Goal: Participate in discussion: Engage in conversation with other users on a specific topic

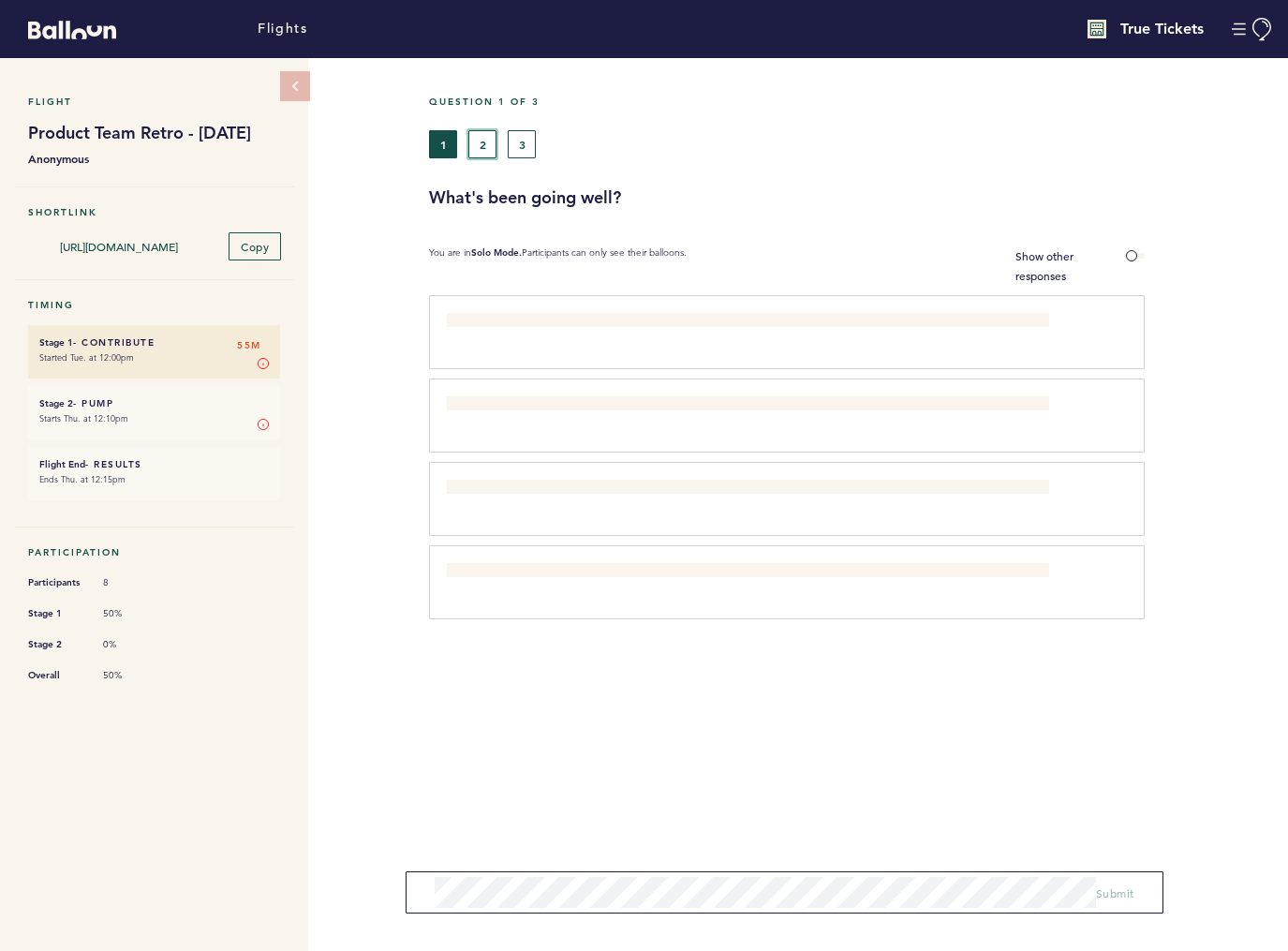
click at [491, 149] on button "2" at bounding box center [481, 144] width 28 height 28
click at [434, 150] on button "1" at bounding box center [442, 144] width 28 height 28
click at [1137, 257] on label "Show other responses" at bounding box center [1079, 265] width 129 height 39
click at [0, 0] on input "Show other responses" at bounding box center [0, 0] width 0 height 0
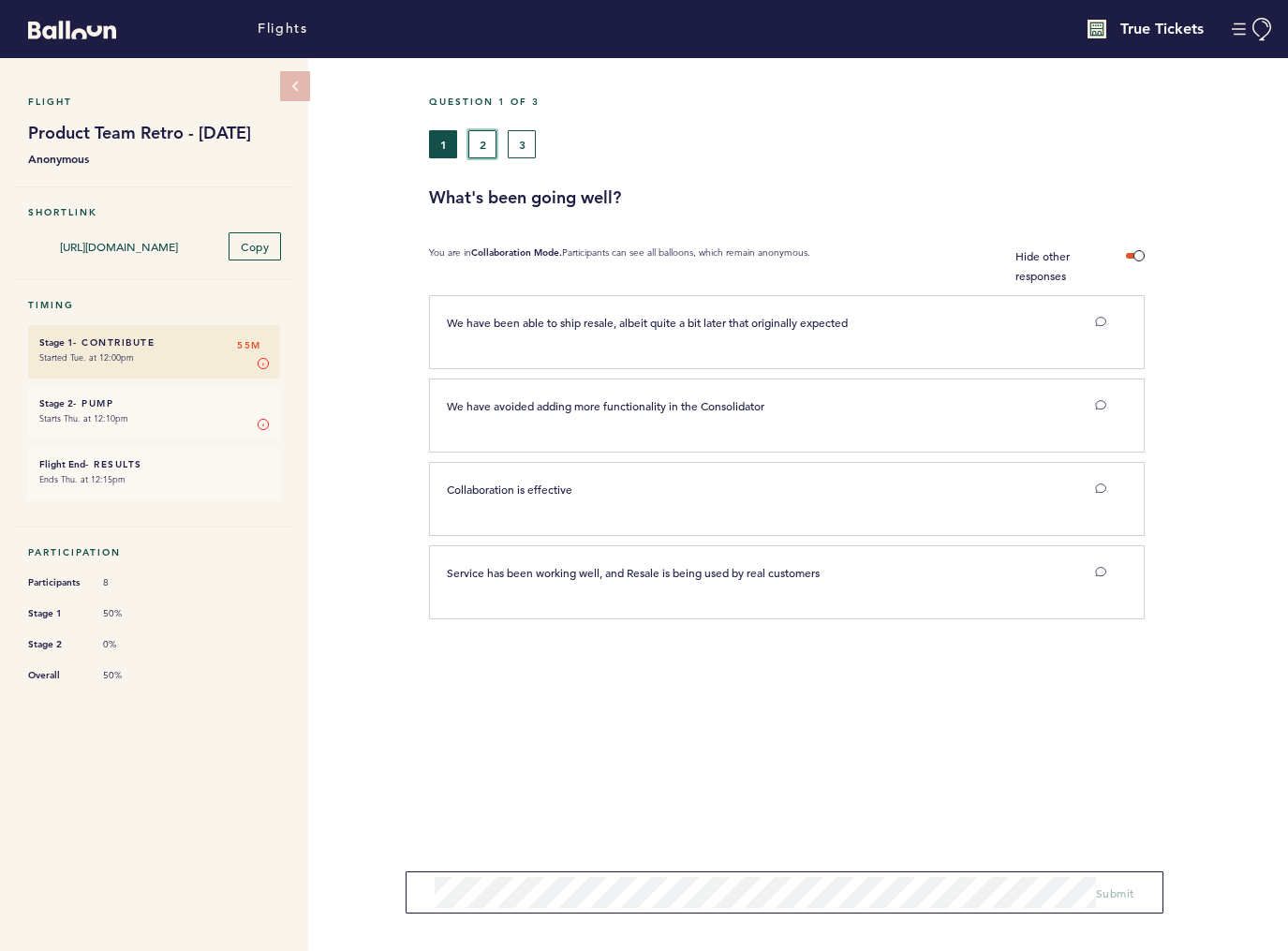
click at [480, 151] on button "2" at bounding box center [481, 144] width 28 height 28
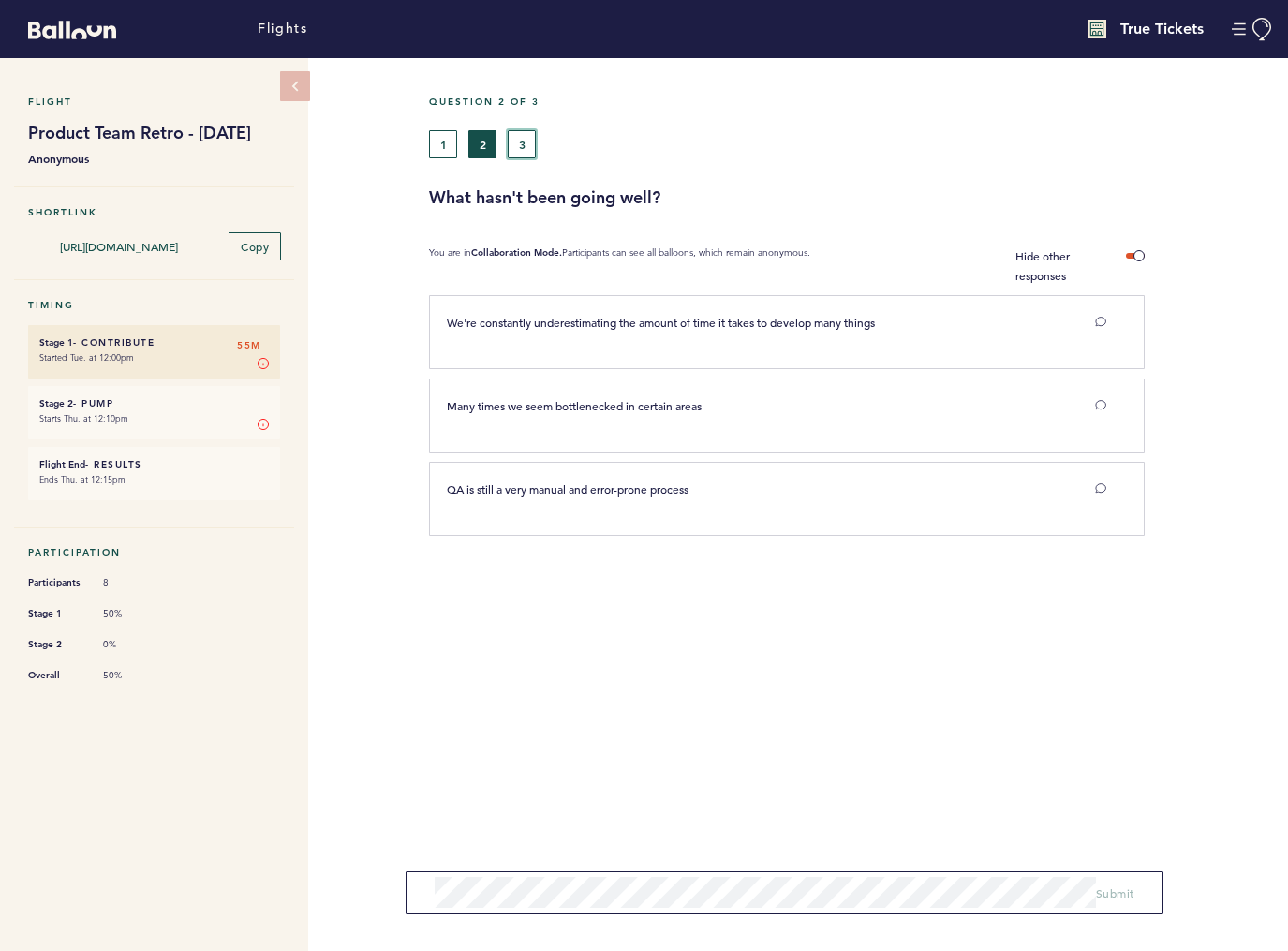
click at [525, 149] on button "3" at bounding box center [522, 144] width 28 height 28
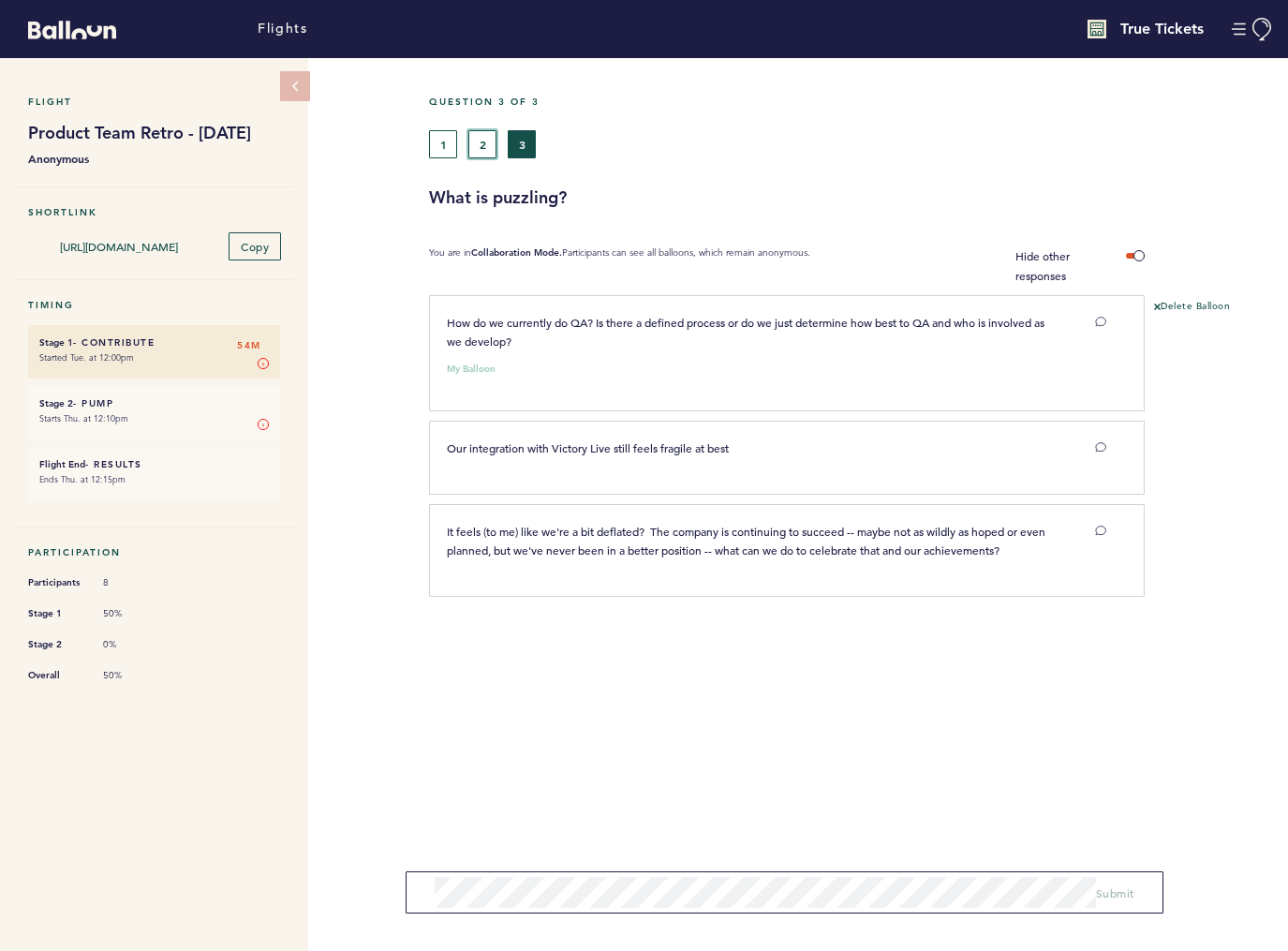
click at [477, 150] on button "2" at bounding box center [481, 144] width 28 height 28
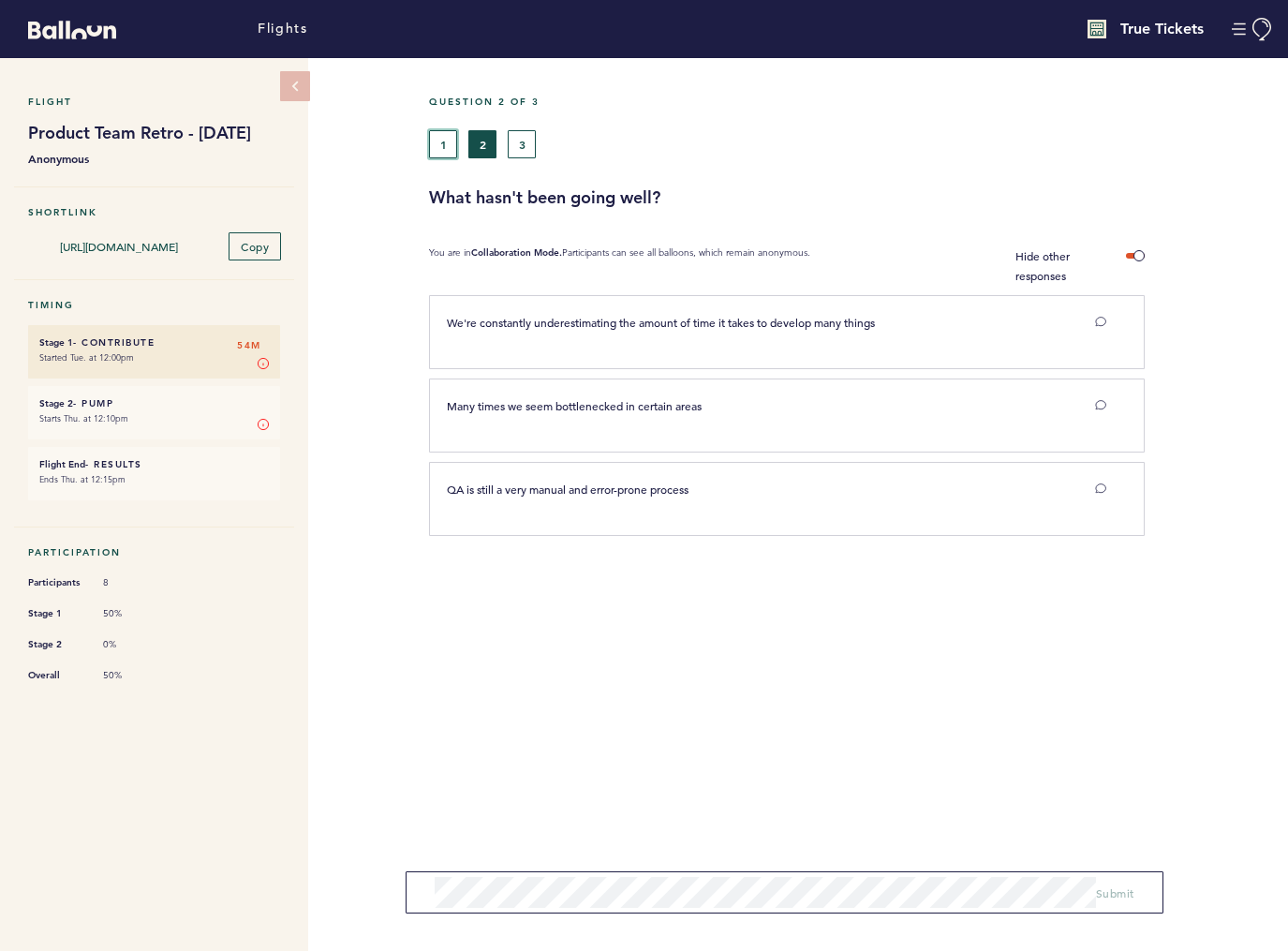
click at [441, 142] on button "1" at bounding box center [442, 144] width 28 height 28
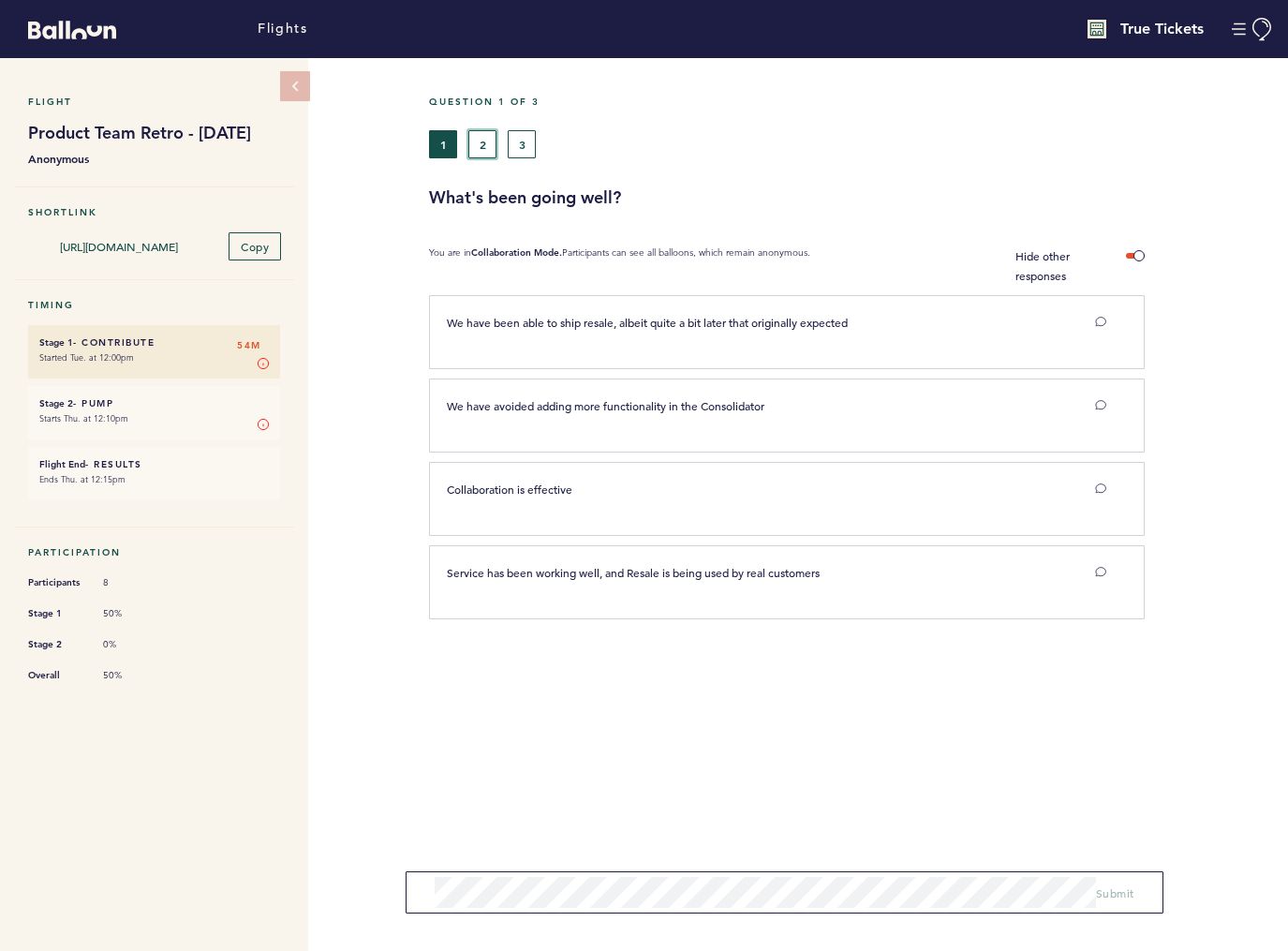
click at [483, 144] on button "2" at bounding box center [481, 144] width 28 height 28
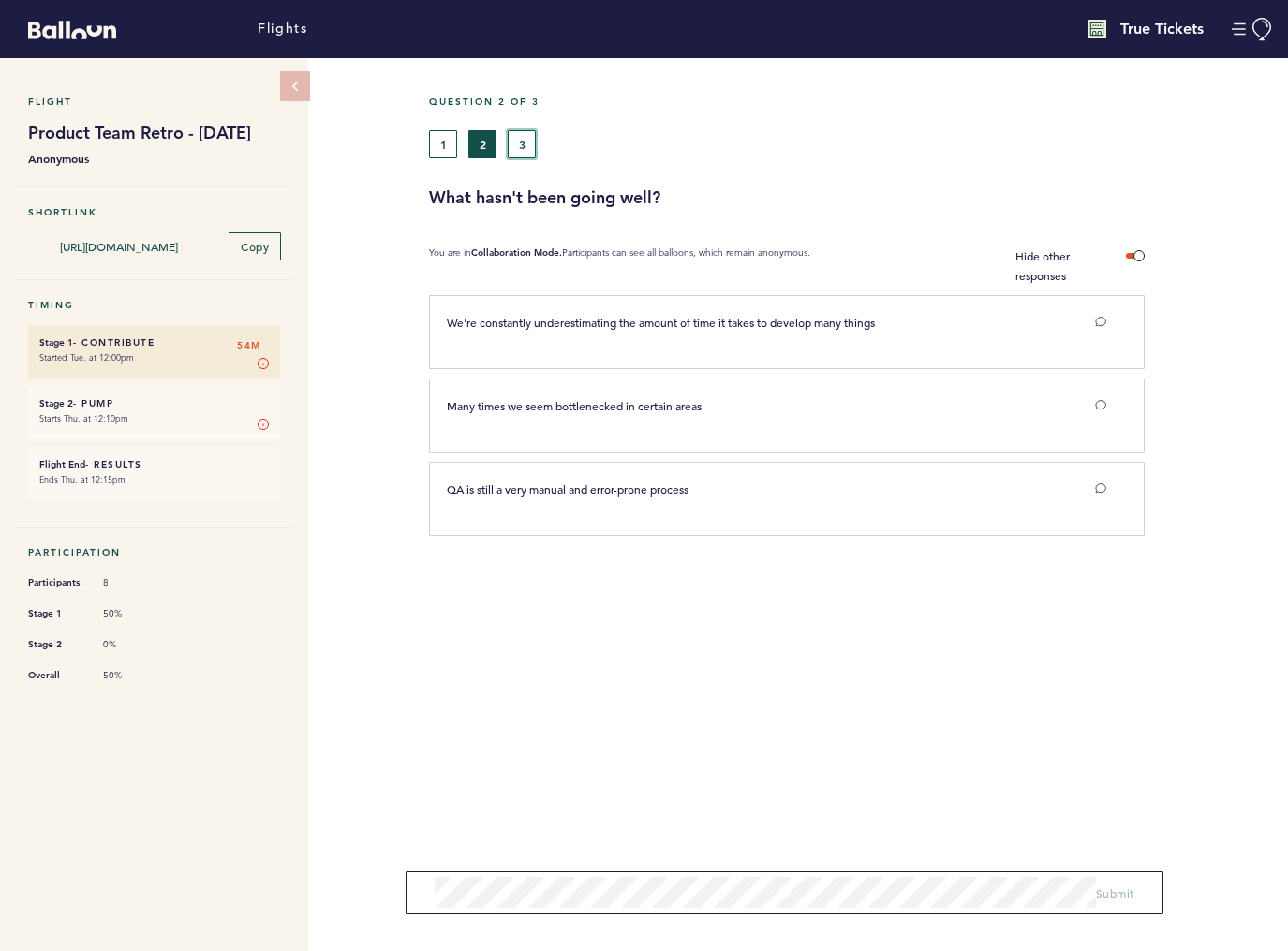
click at [518, 145] on button "3" at bounding box center [522, 144] width 28 height 28
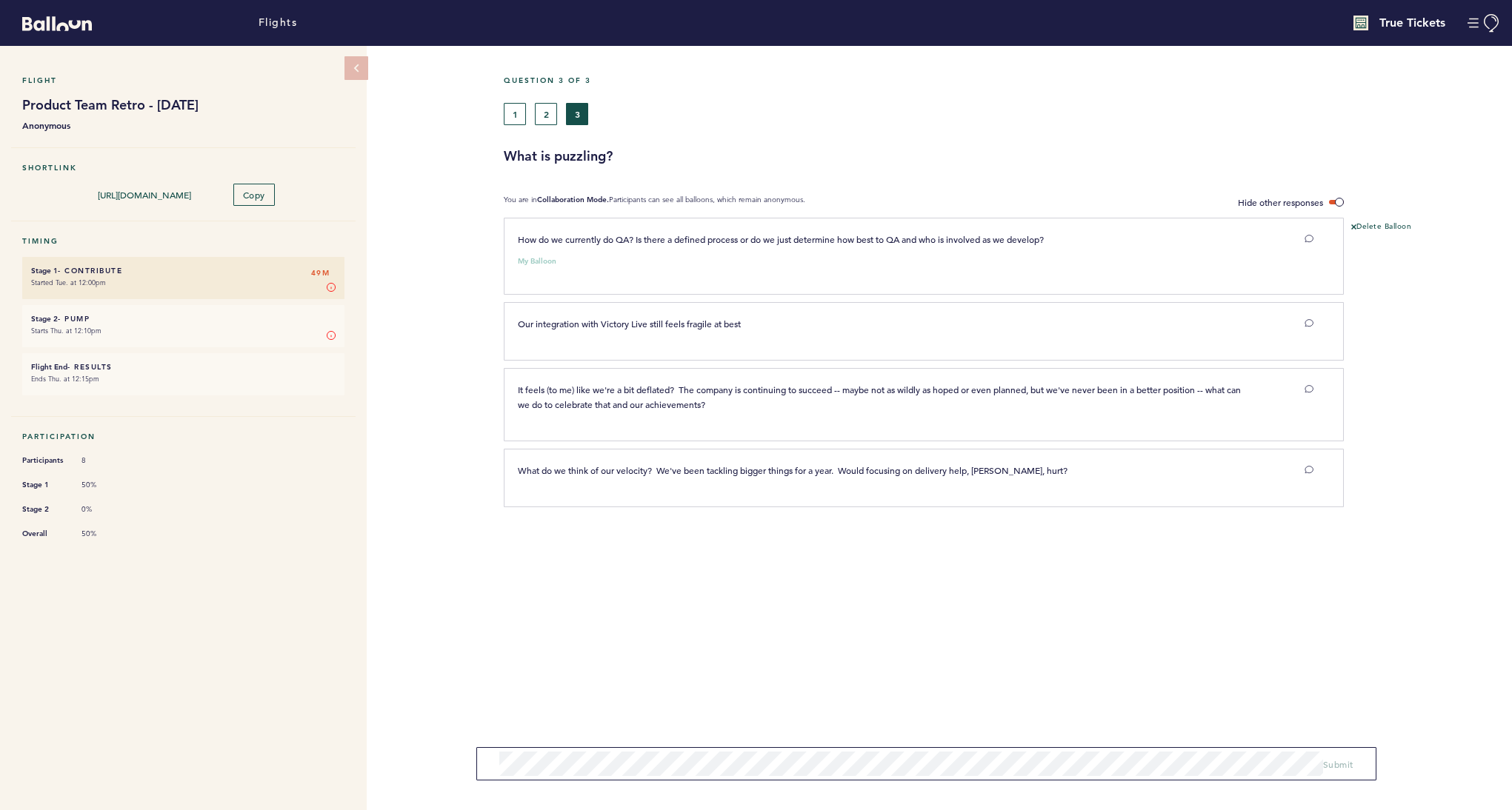
click at [213, 314] on h6 "Stage 2 - Pump 49M" at bounding box center [183, 318] width 304 height 10
click at [515, 115] on button "1" at bounding box center [515, 113] width 22 height 22
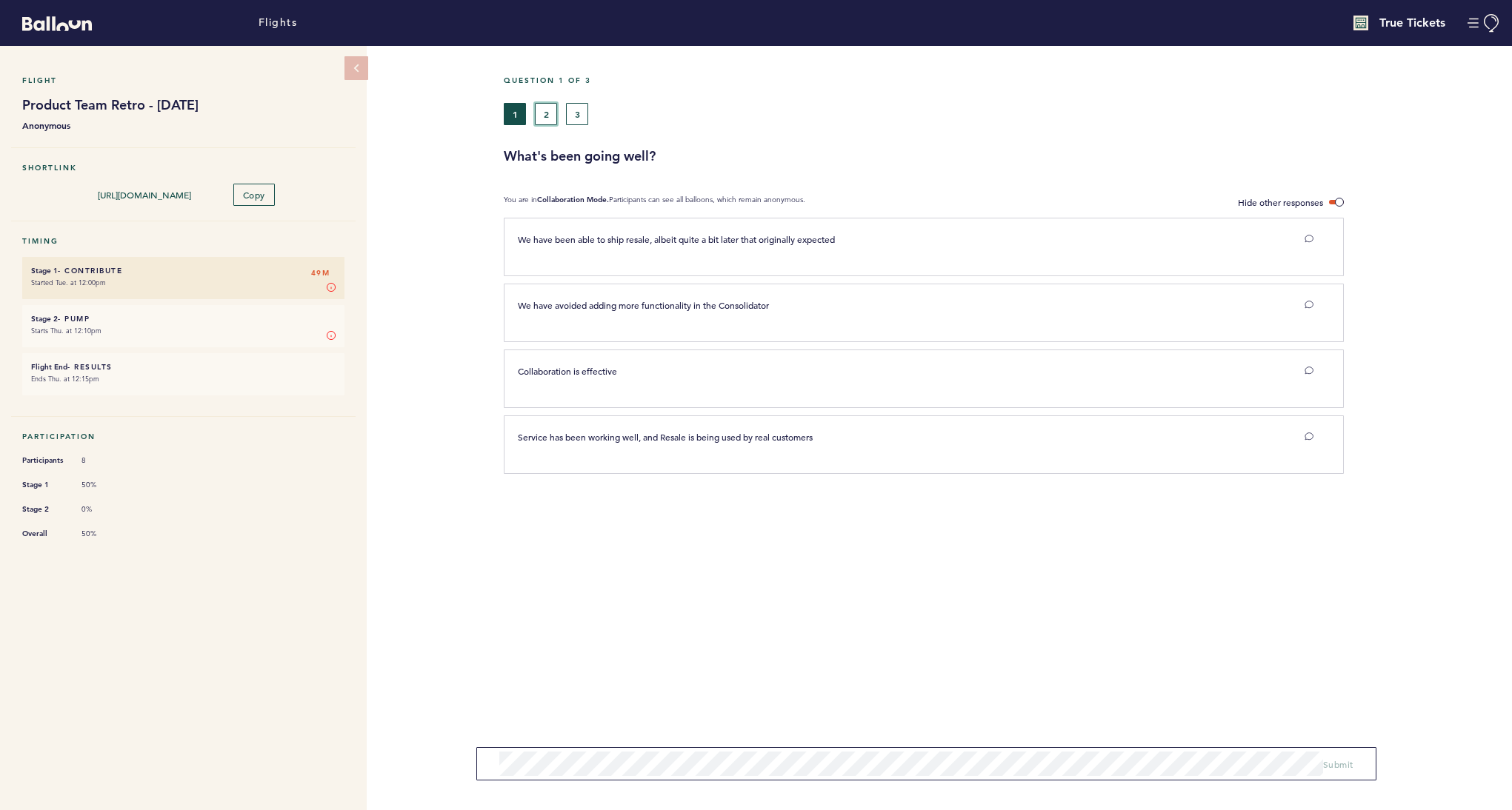
click at [546, 117] on button "2" at bounding box center [546, 113] width 22 height 22
click at [574, 114] on button "3" at bounding box center [577, 113] width 22 height 22
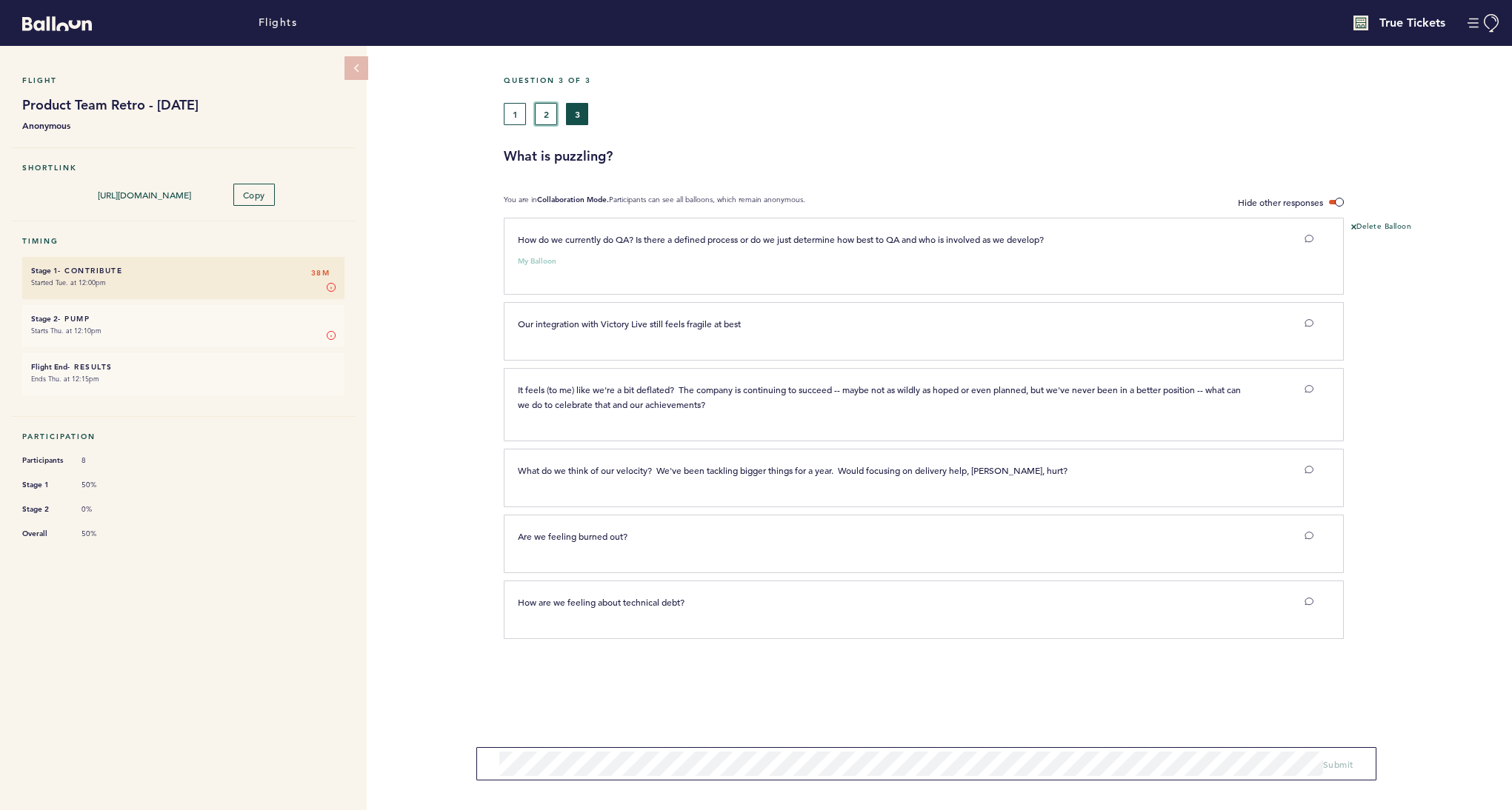
click at [545, 118] on button "2" at bounding box center [546, 113] width 22 height 22
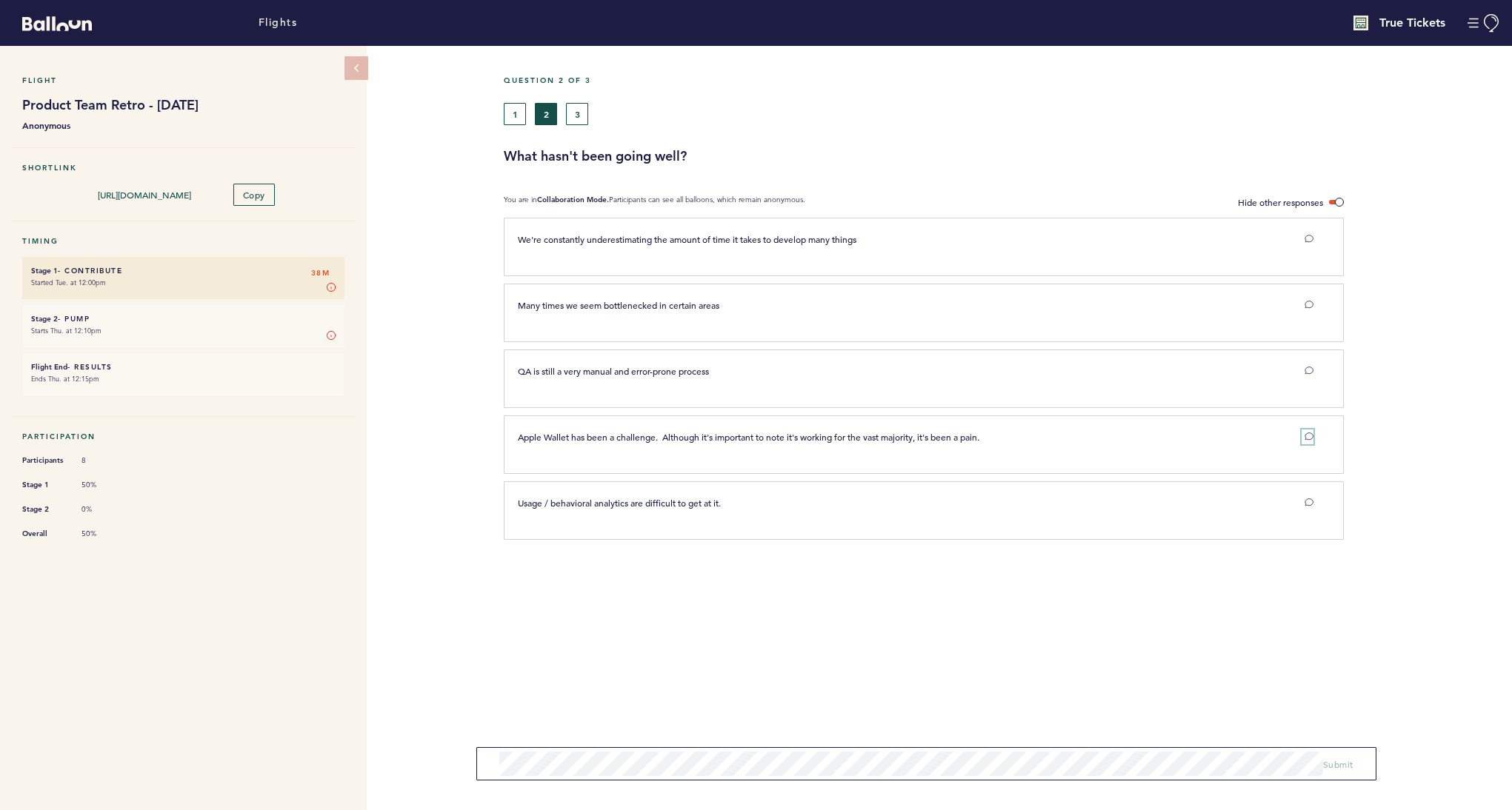
click at [1018, 435] on icon at bounding box center [1309, 436] width 9 height 9
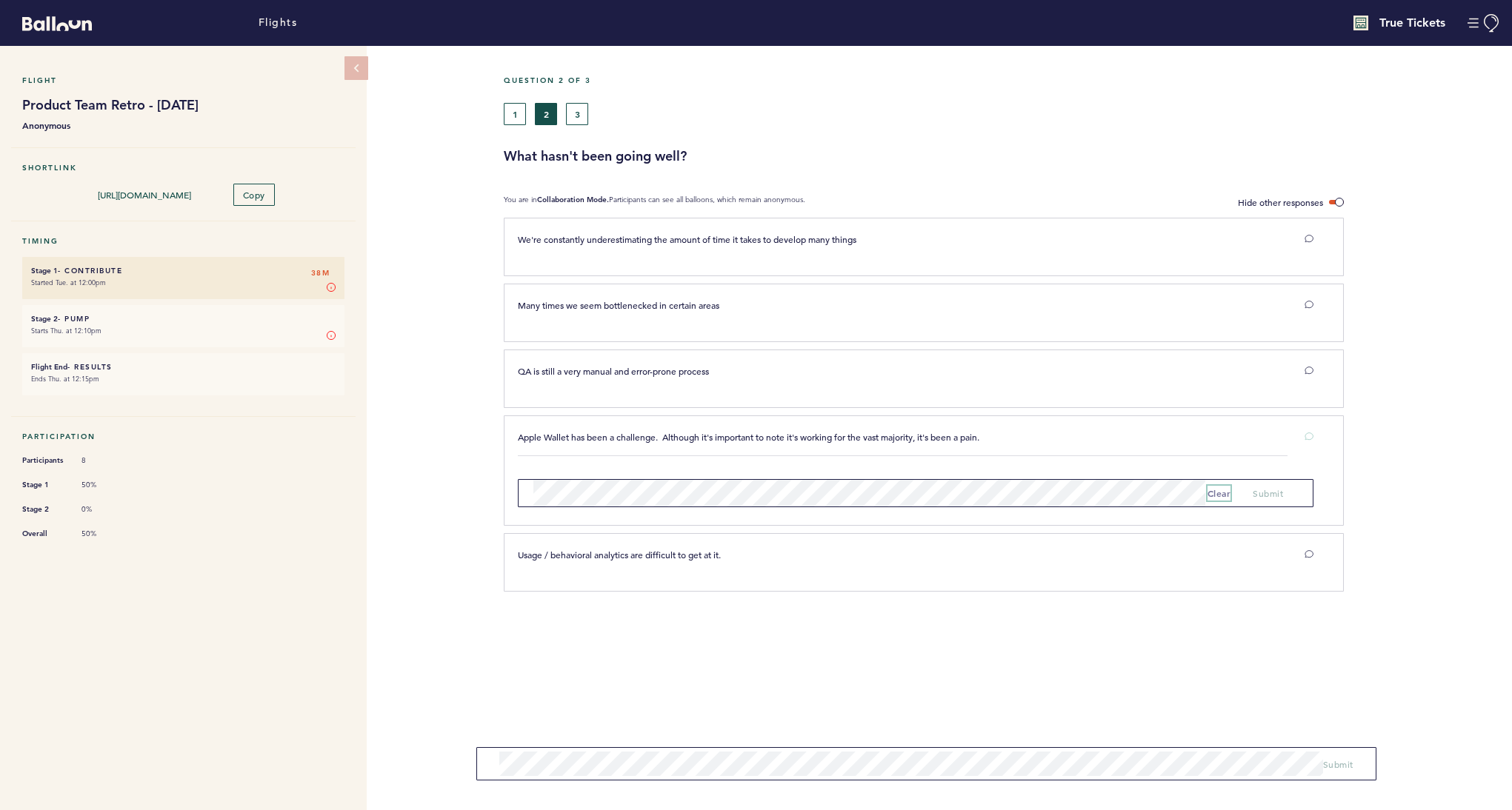
click at [1018, 488] on button "clear" at bounding box center [1219, 493] width 23 height 15
click at [518, 114] on button "1" at bounding box center [515, 113] width 22 height 22
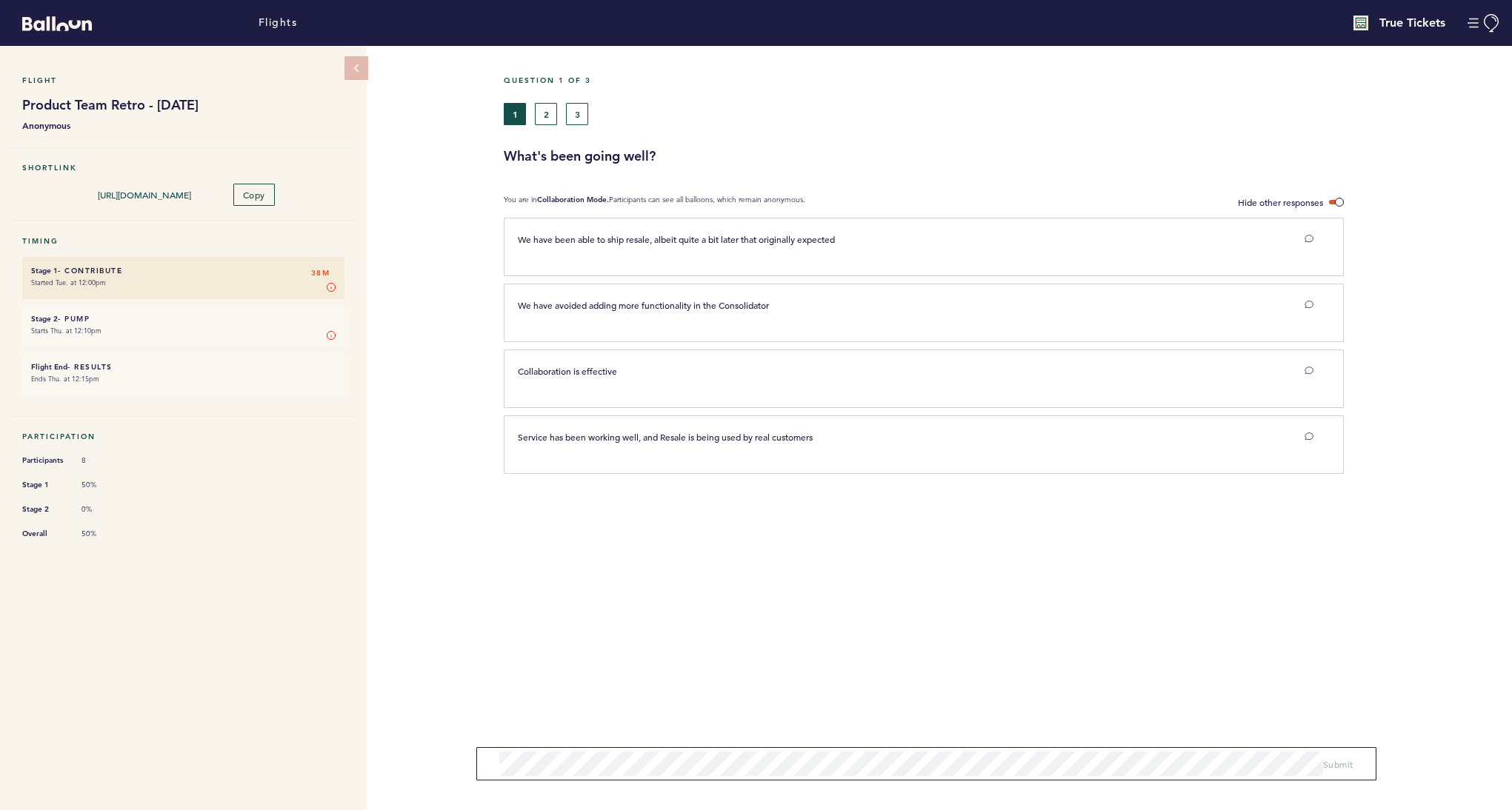
click at [590, 119] on div "1 2 3" at bounding box center [875, 113] width 742 height 22
click at [582, 117] on button "3" at bounding box center [577, 113] width 22 height 22
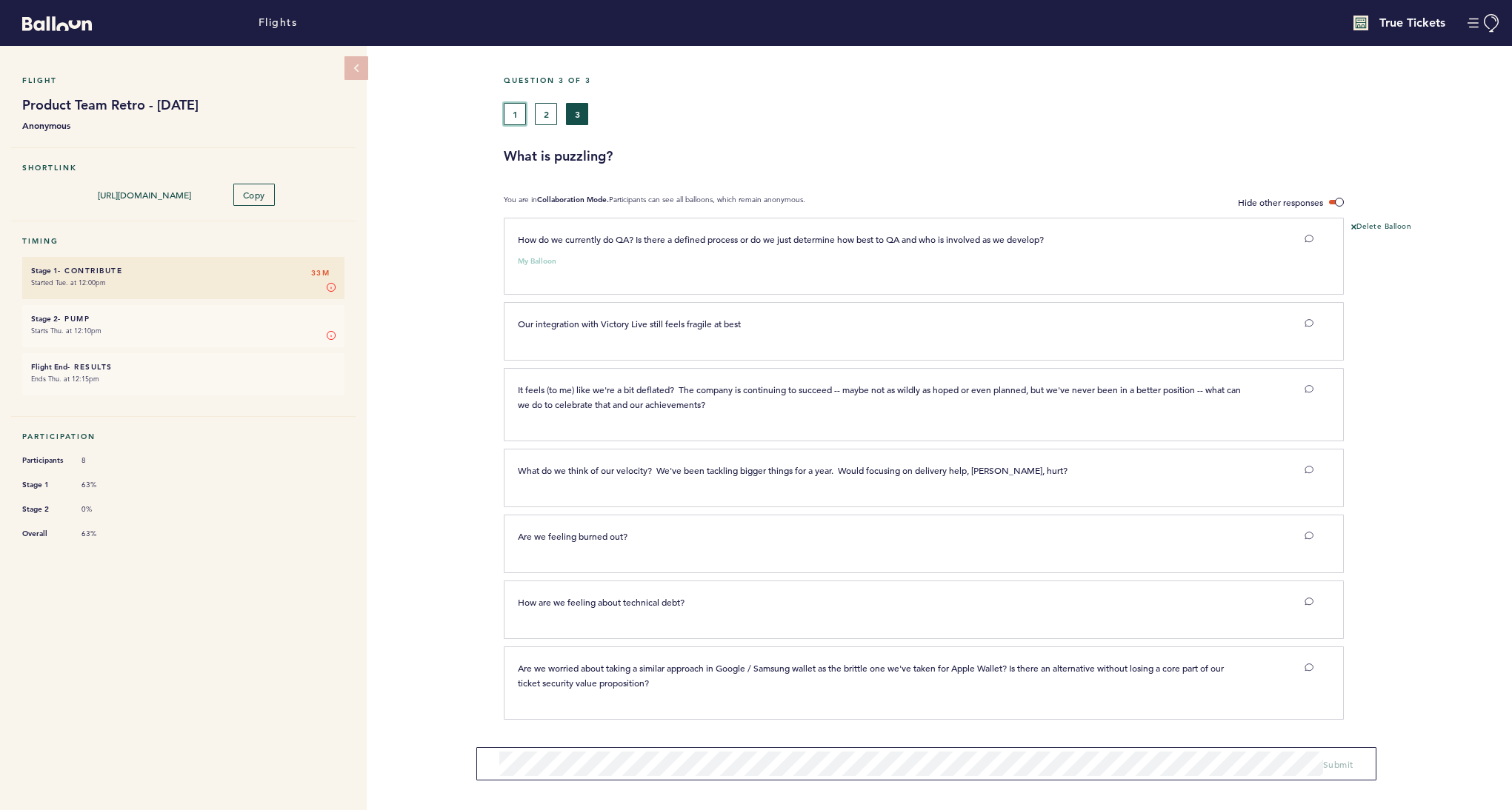
click at [516, 117] on button "1" at bounding box center [515, 113] width 22 height 22
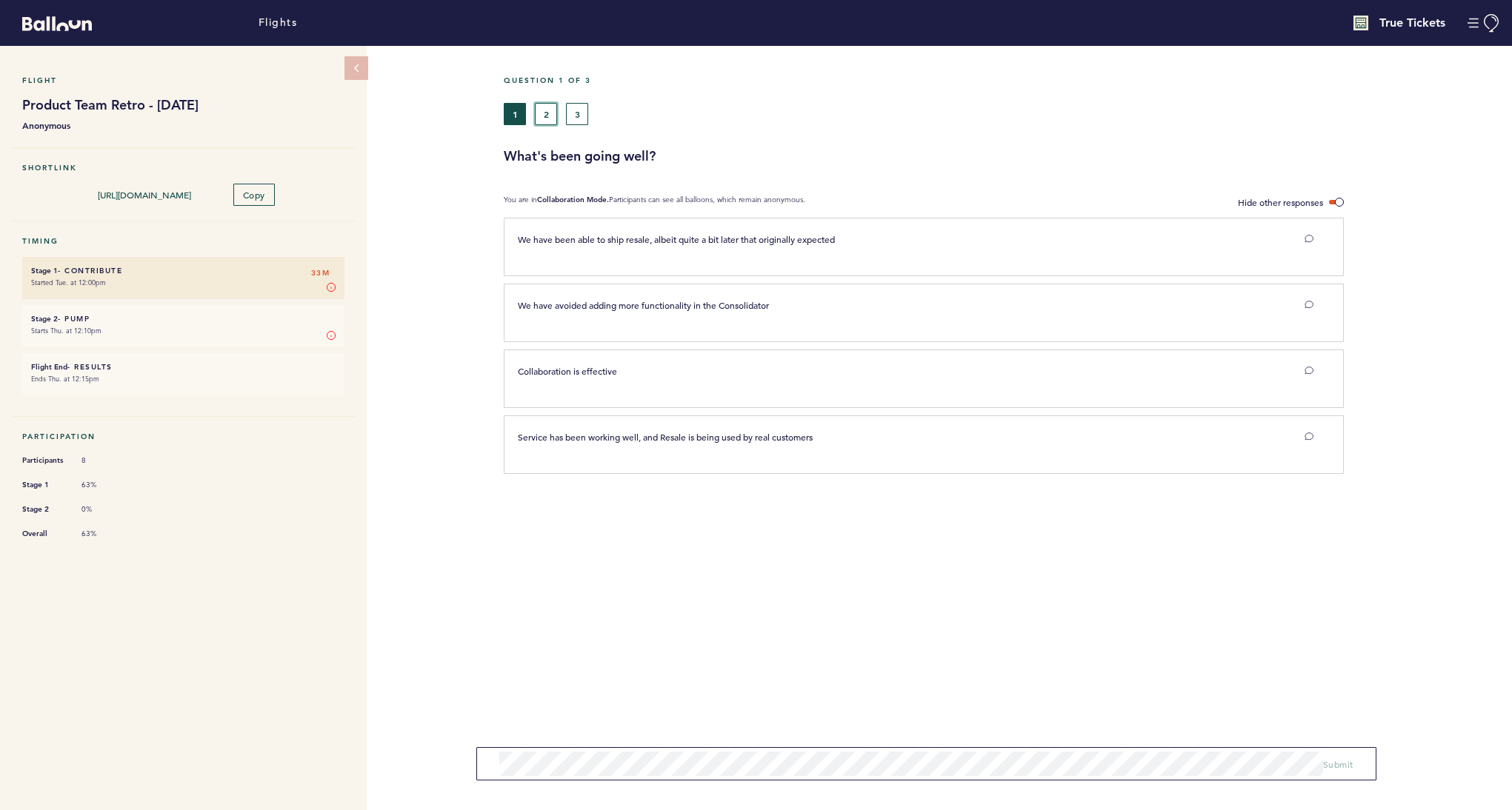
click at [546, 113] on button "2" at bounding box center [546, 113] width 22 height 22
click at [587, 116] on button "3" at bounding box center [577, 113] width 22 height 22
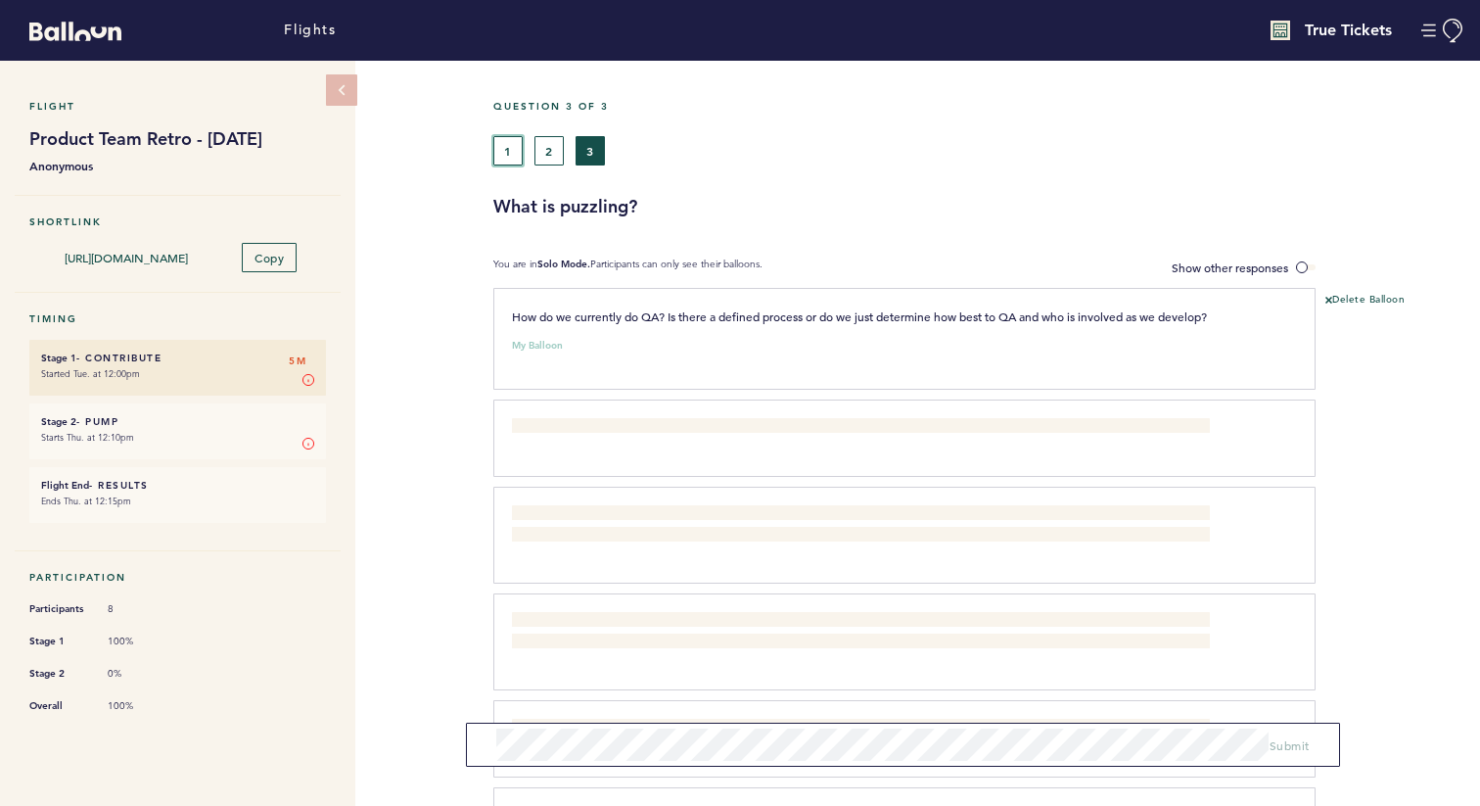
click at [512, 156] on button "1" at bounding box center [507, 150] width 29 height 29
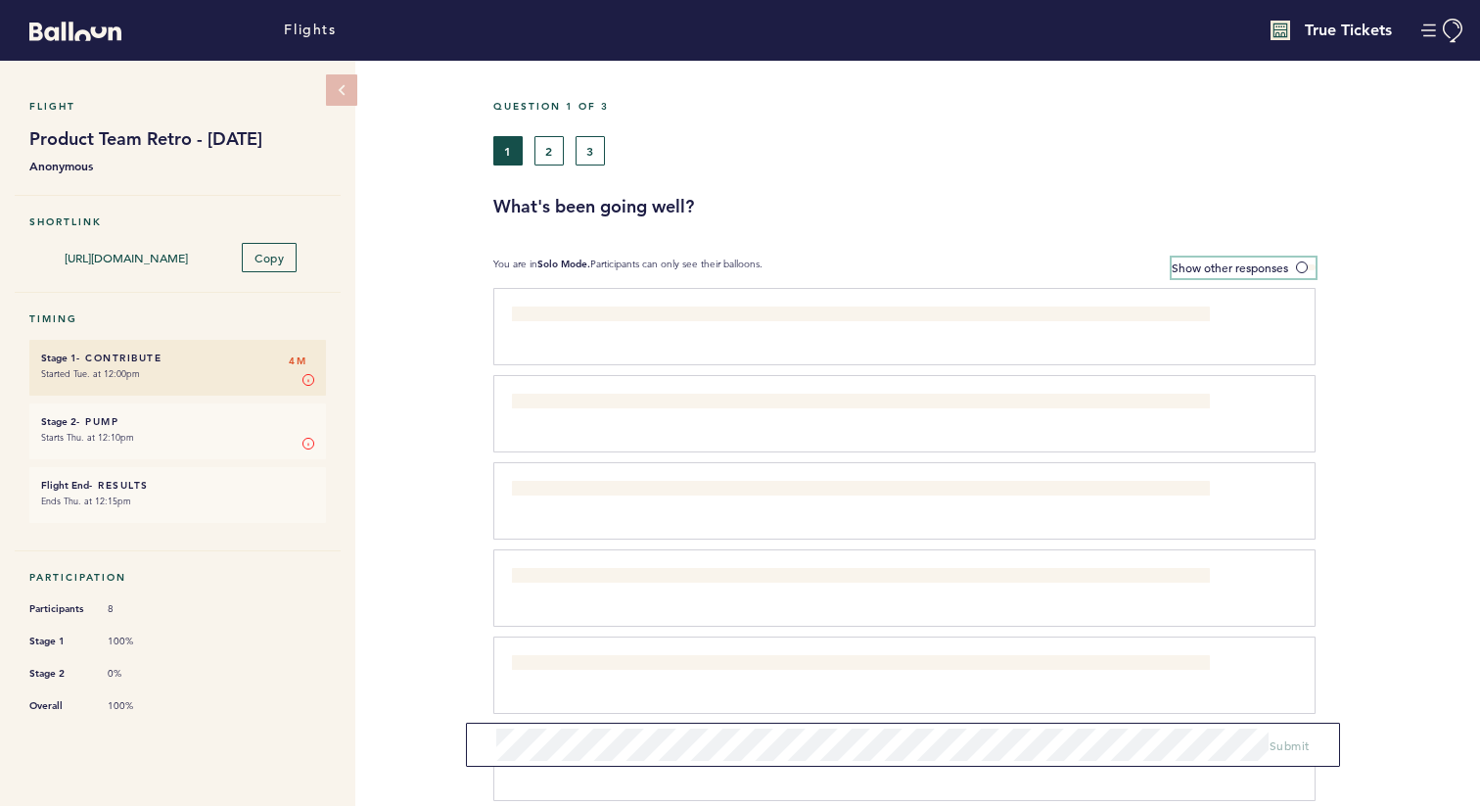
click at [1206, 264] on span at bounding box center [1306, 267] width 20 height 6
click at [0, 0] on input "Show other responses" at bounding box center [0, 0] width 0 height 0
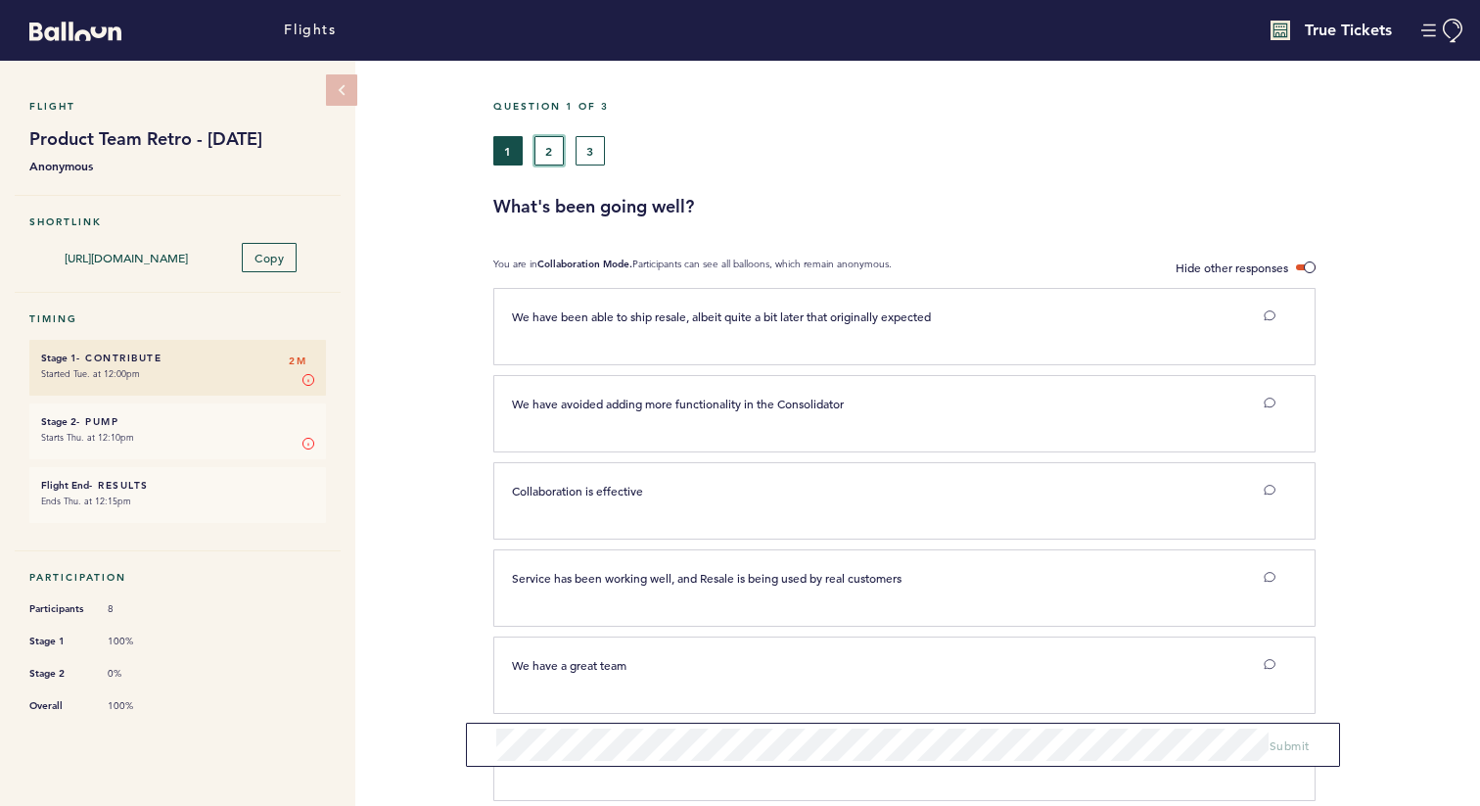
click at [551, 152] on button "2" at bounding box center [549, 150] width 29 height 29
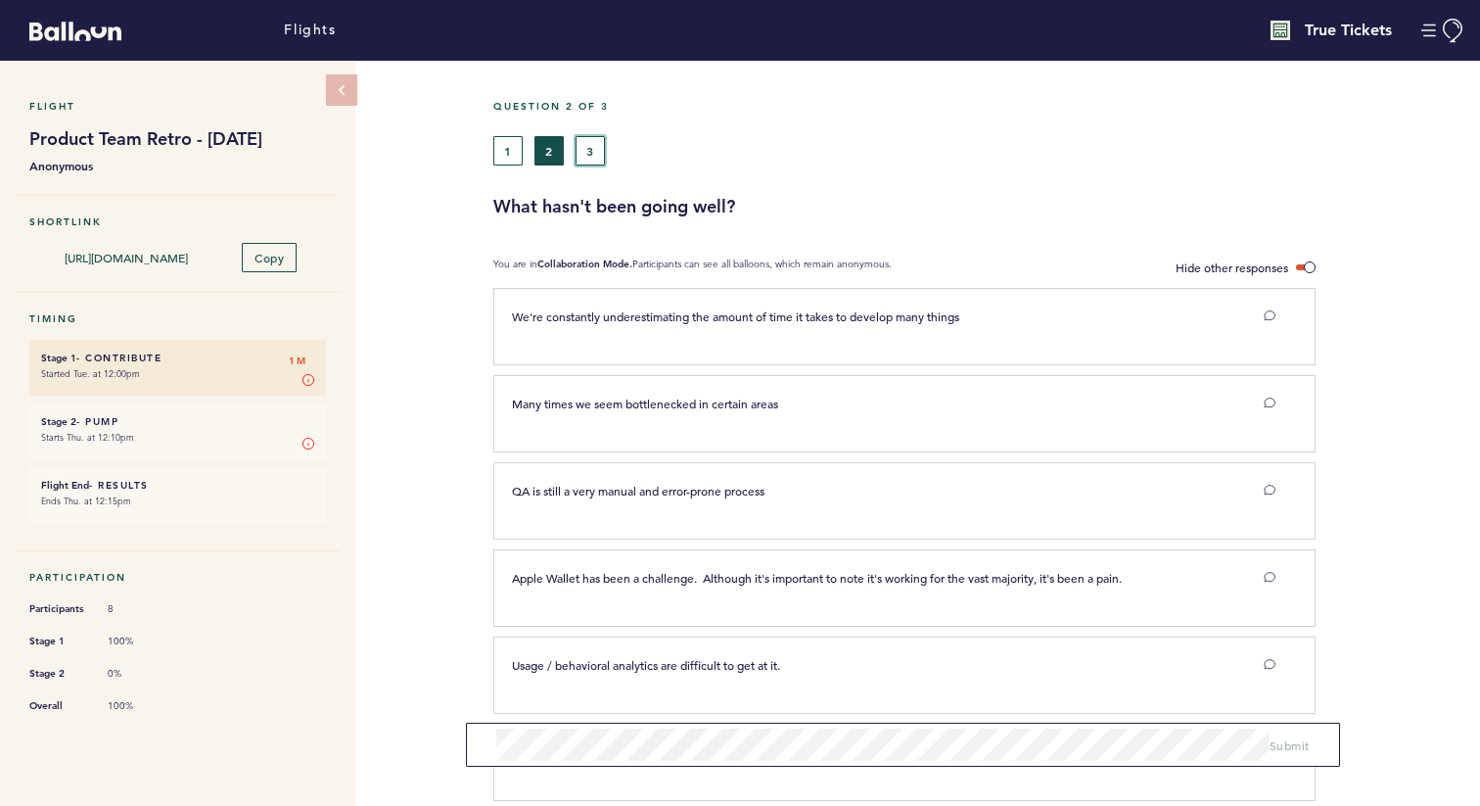
click at [588, 160] on button "3" at bounding box center [590, 150] width 29 height 29
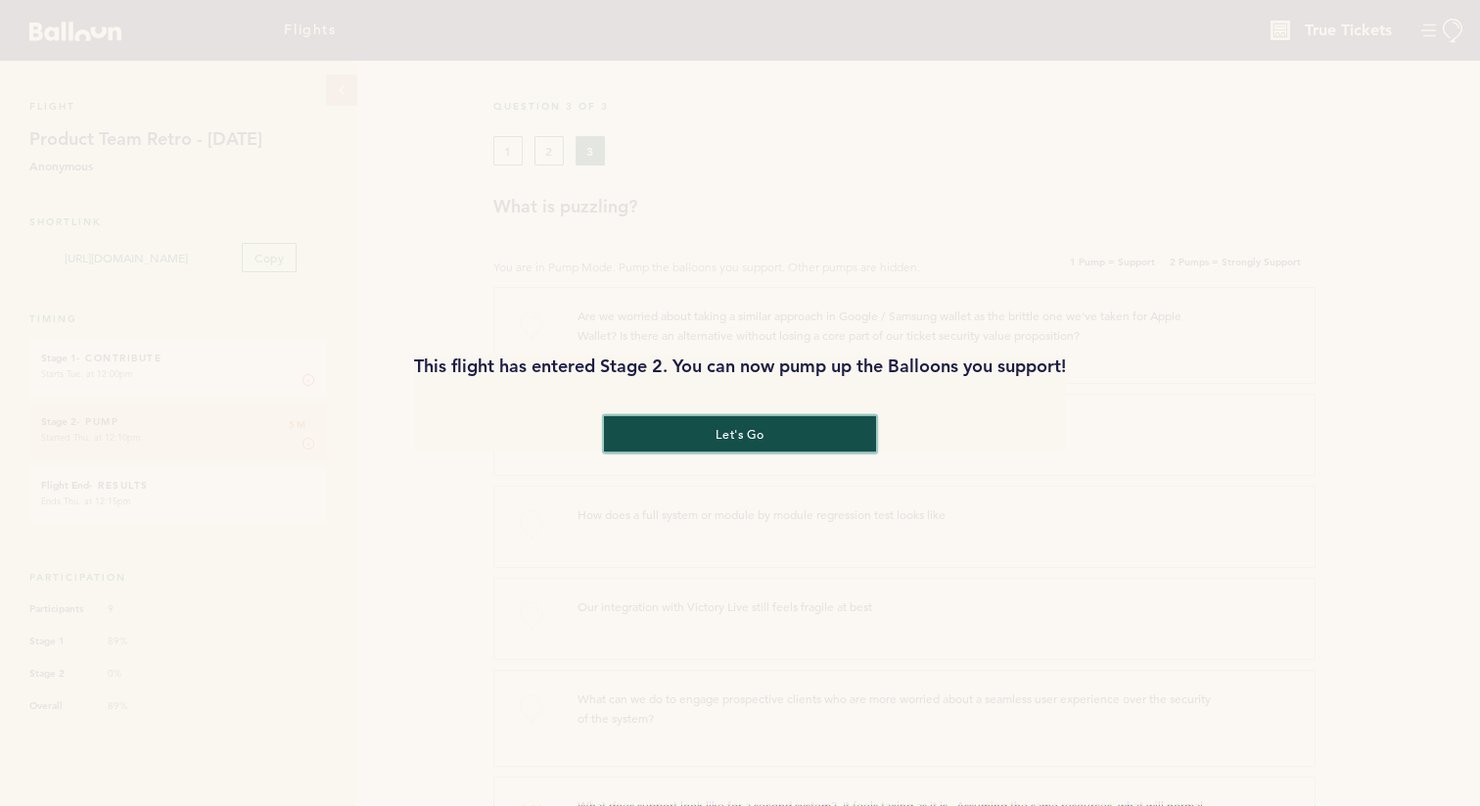
click at [752, 435] on button "let's go" at bounding box center [740, 434] width 272 height 36
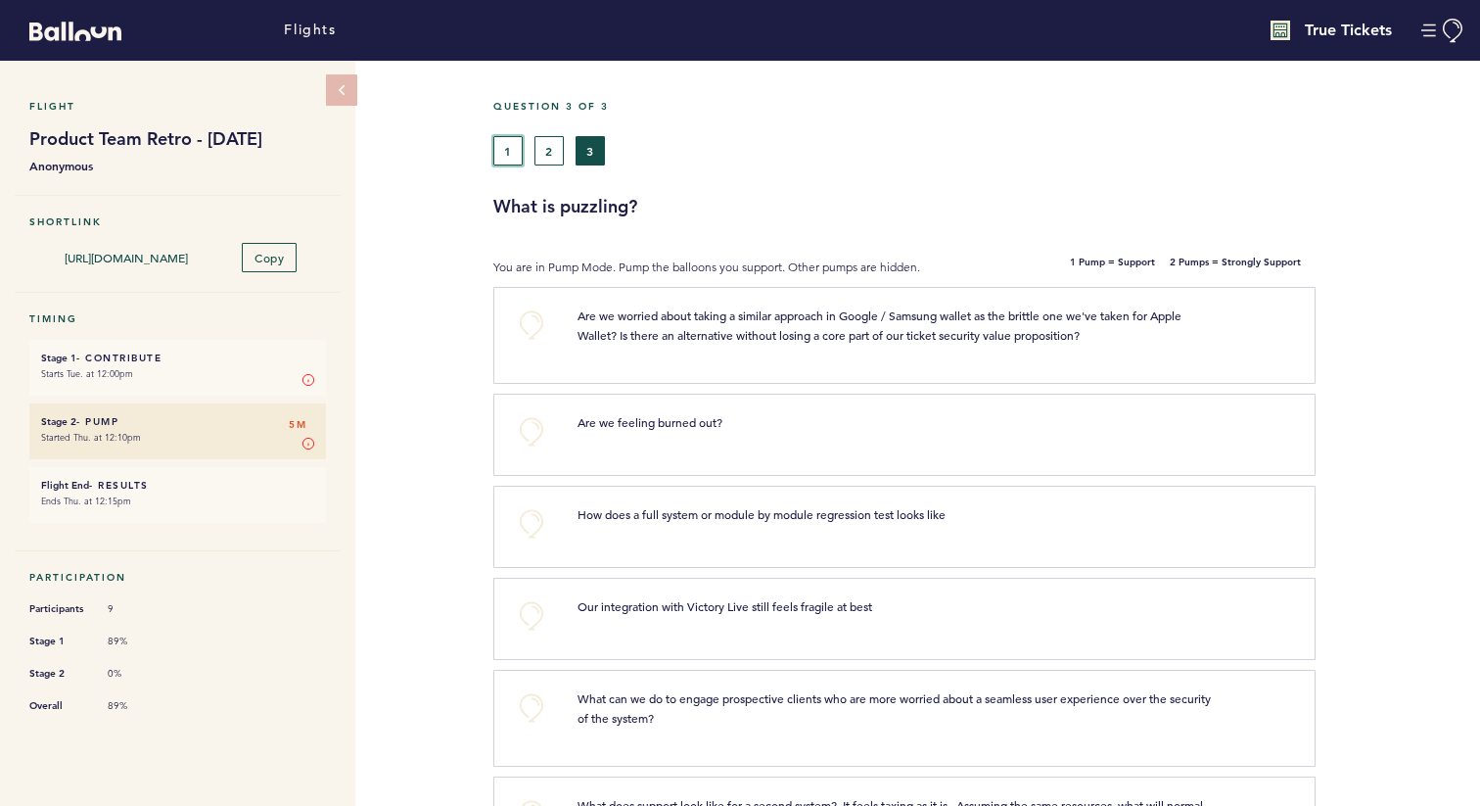
click at [510, 162] on button "1" at bounding box center [507, 150] width 29 height 29
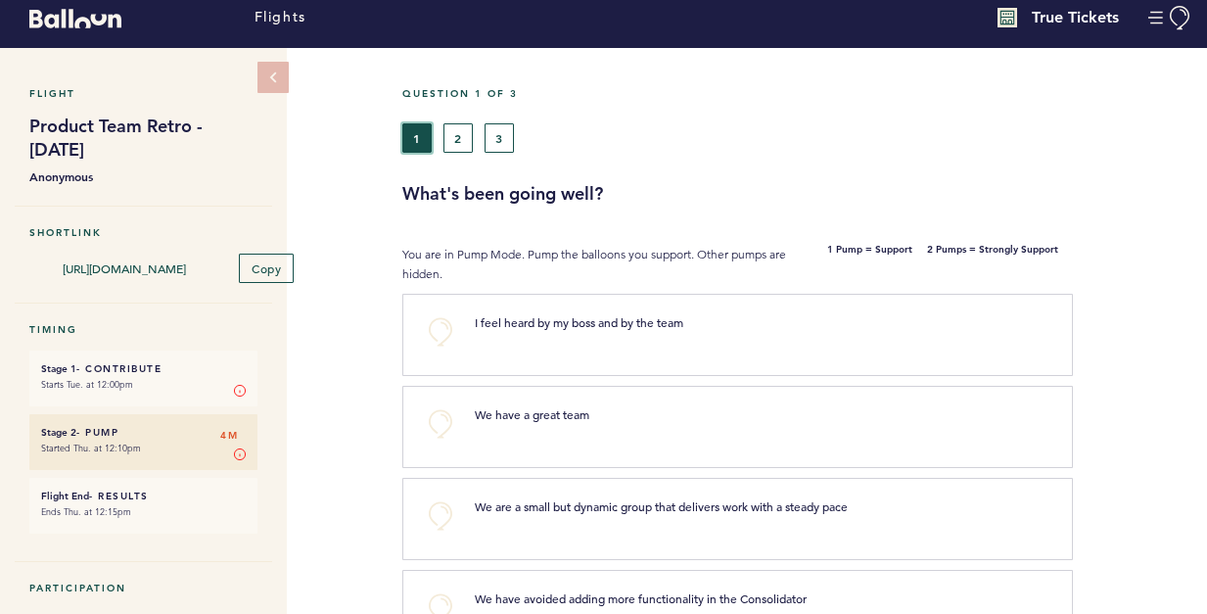
scroll to position [16, 0]
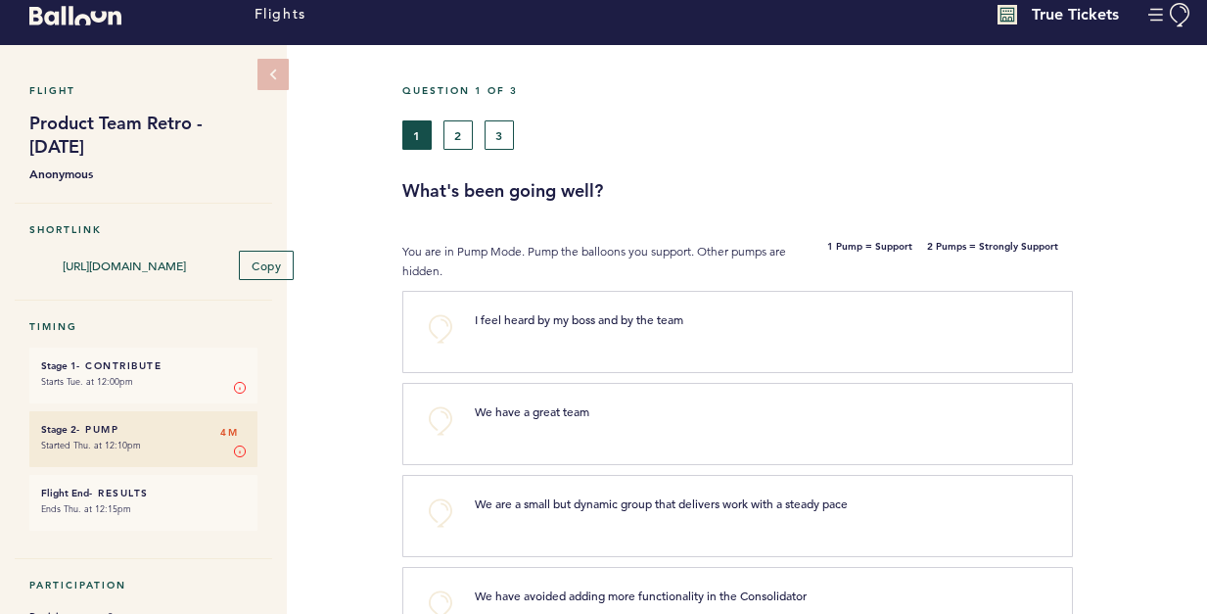
click at [740, 316] on p "I feel heard by my boss and by the team" at bounding box center [729, 319] width 509 height 20
click at [443, 322] on button "+0" at bounding box center [440, 328] width 39 height 39
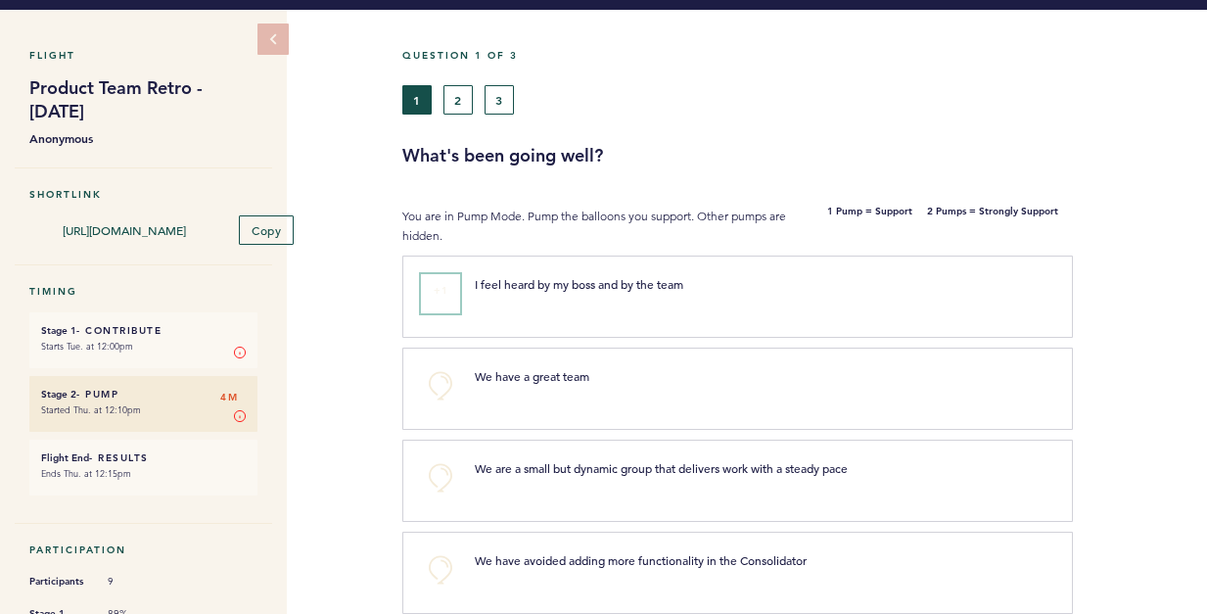
scroll to position [65, 0]
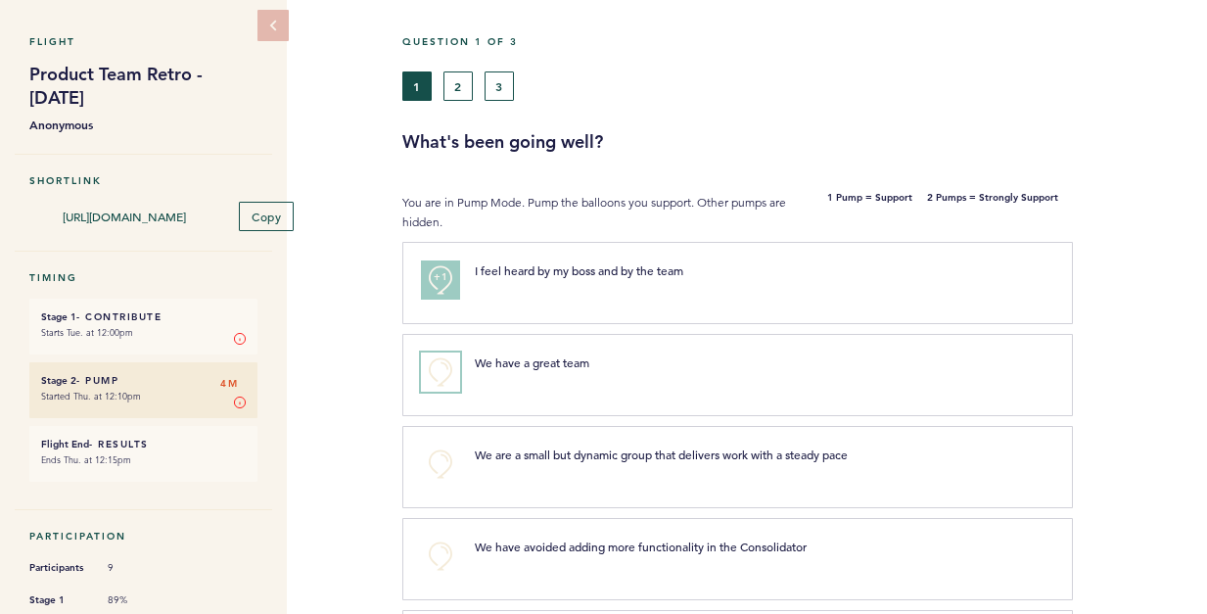
click at [441, 374] on button "+0" at bounding box center [440, 371] width 39 height 39
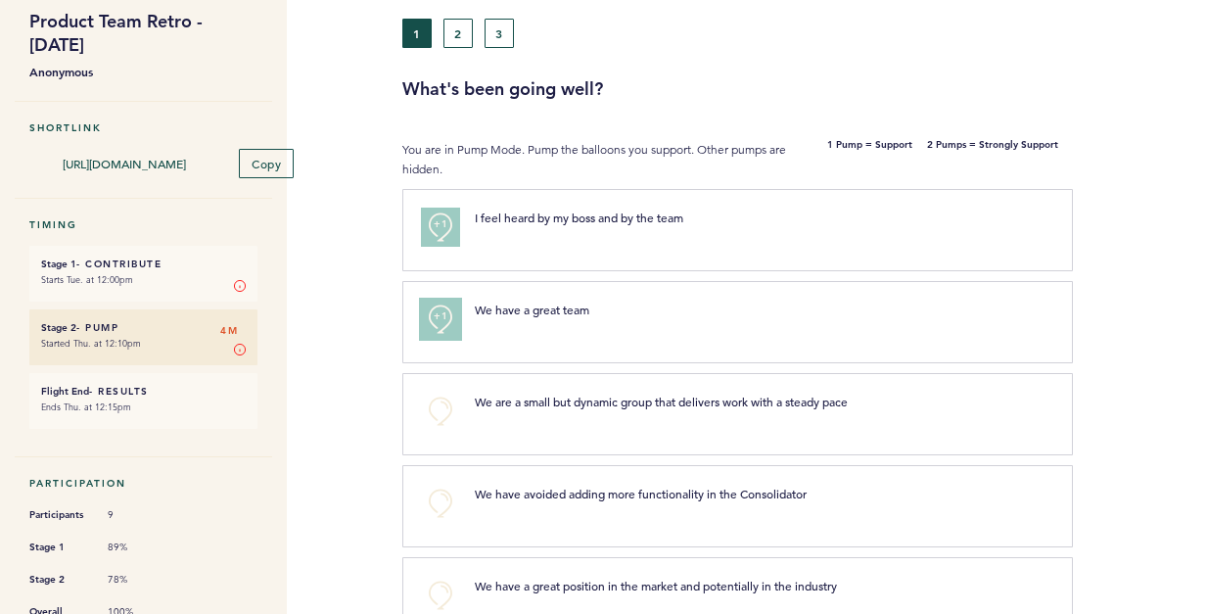
scroll to position [141, 0]
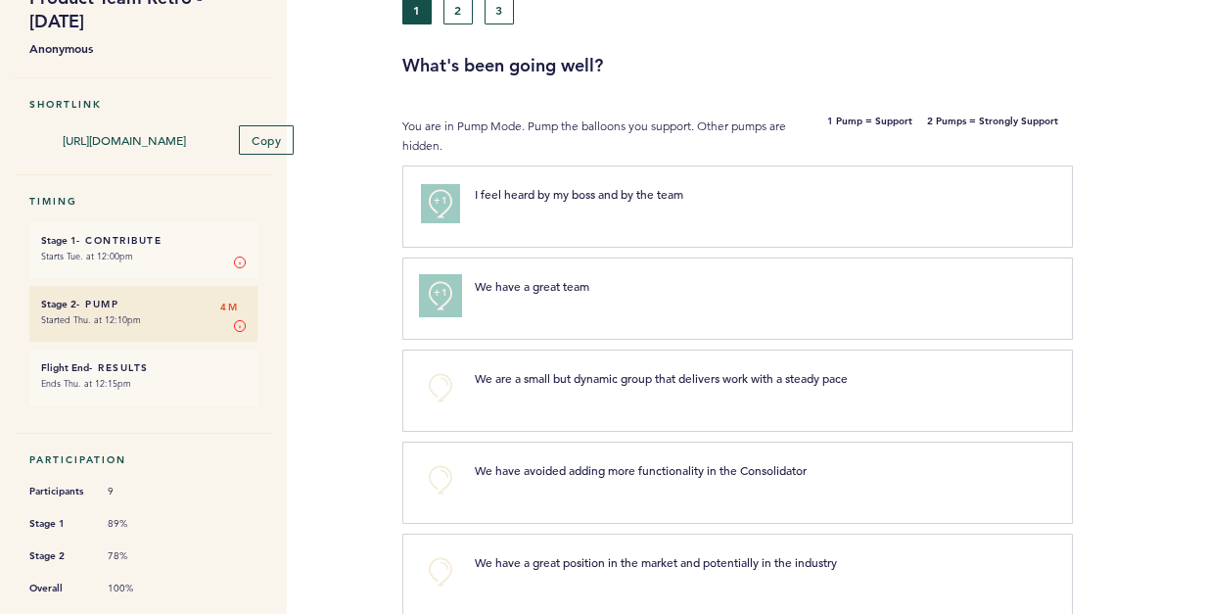
click at [443, 290] on span "+1" at bounding box center [441, 293] width 14 height 20
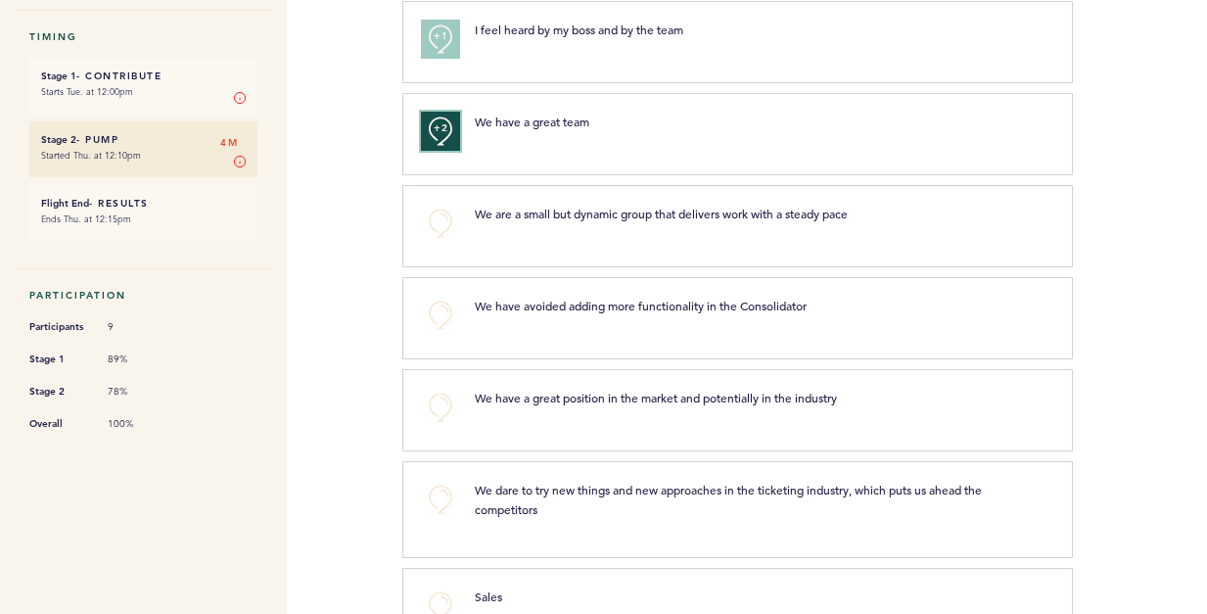
scroll to position [99, 0]
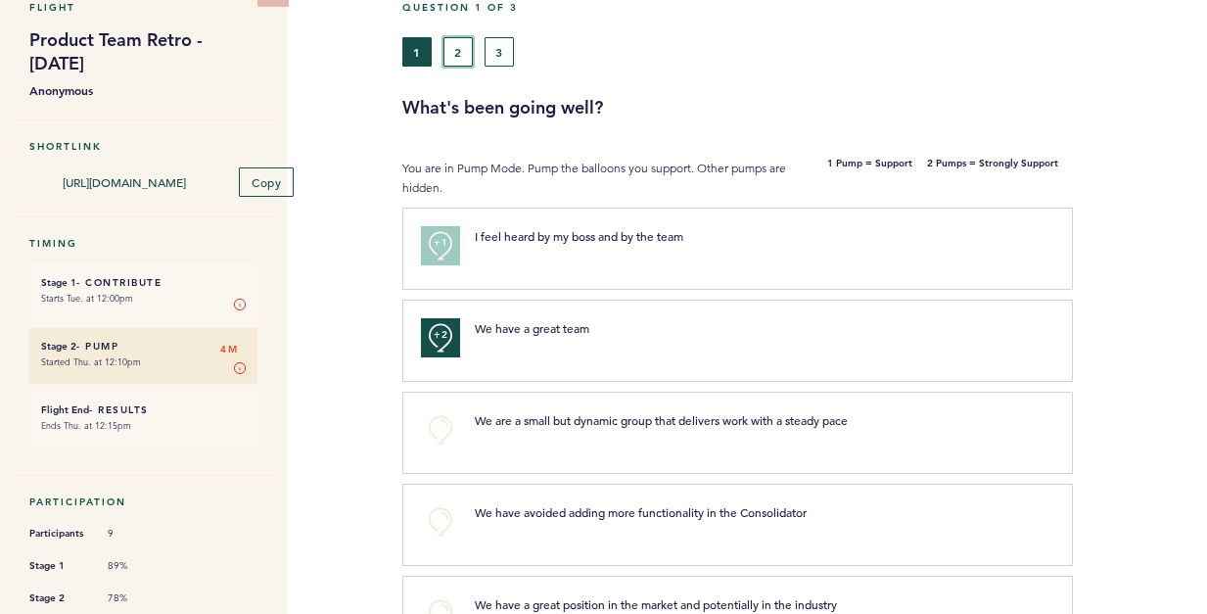
click at [465, 51] on button "2" at bounding box center [457, 51] width 29 height 29
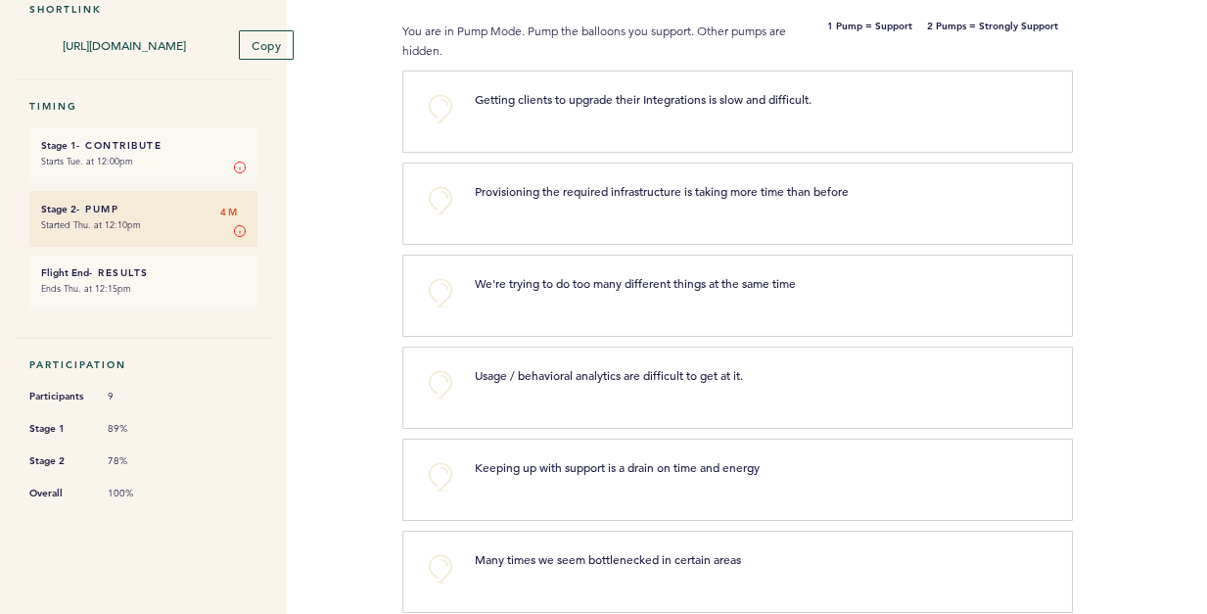
scroll to position [238, 0]
click at [442, 383] on button "+0" at bounding box center [440, 382] width 39 height 39
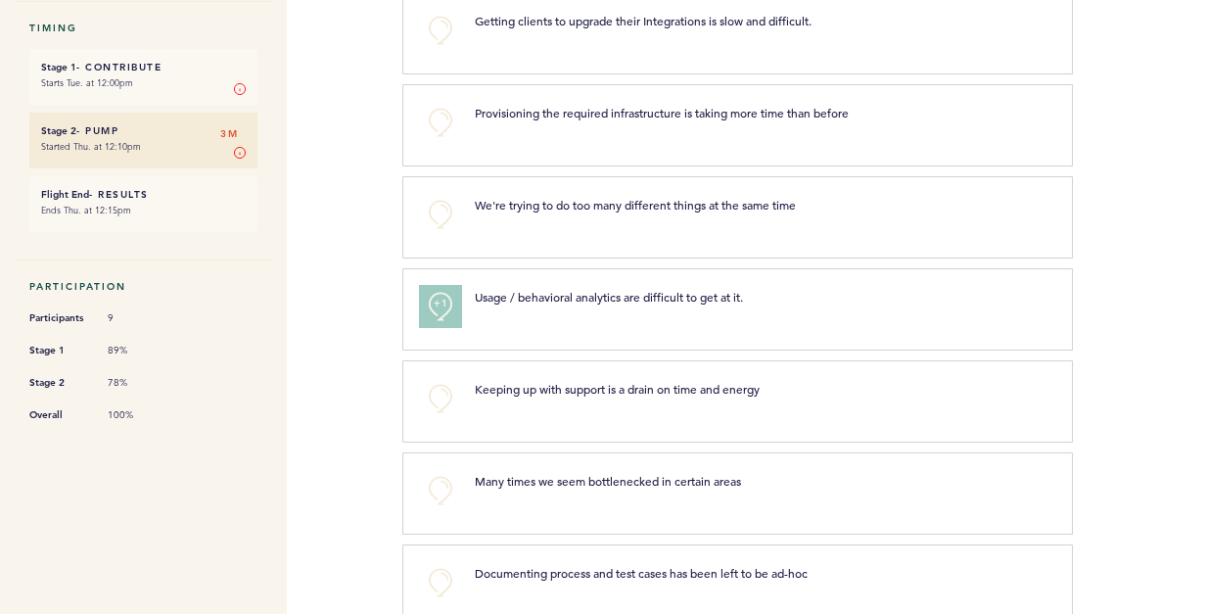
scroll to position [332, 0]
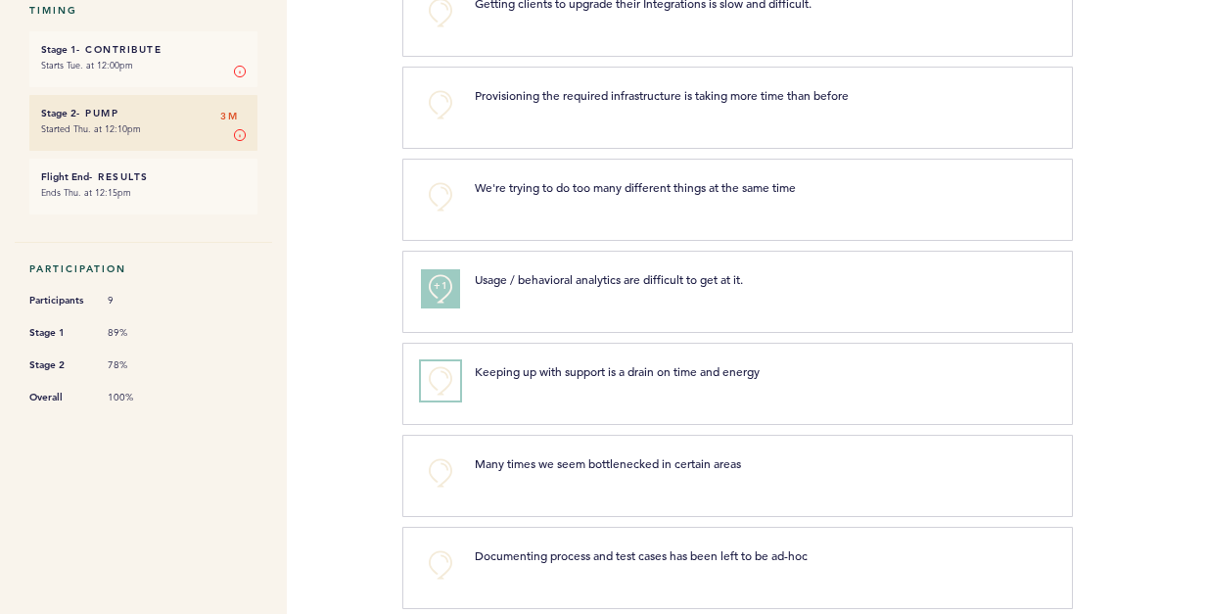
click at [434, 376] on button "+0" at bounding box center [440, 380] width 39 height 39
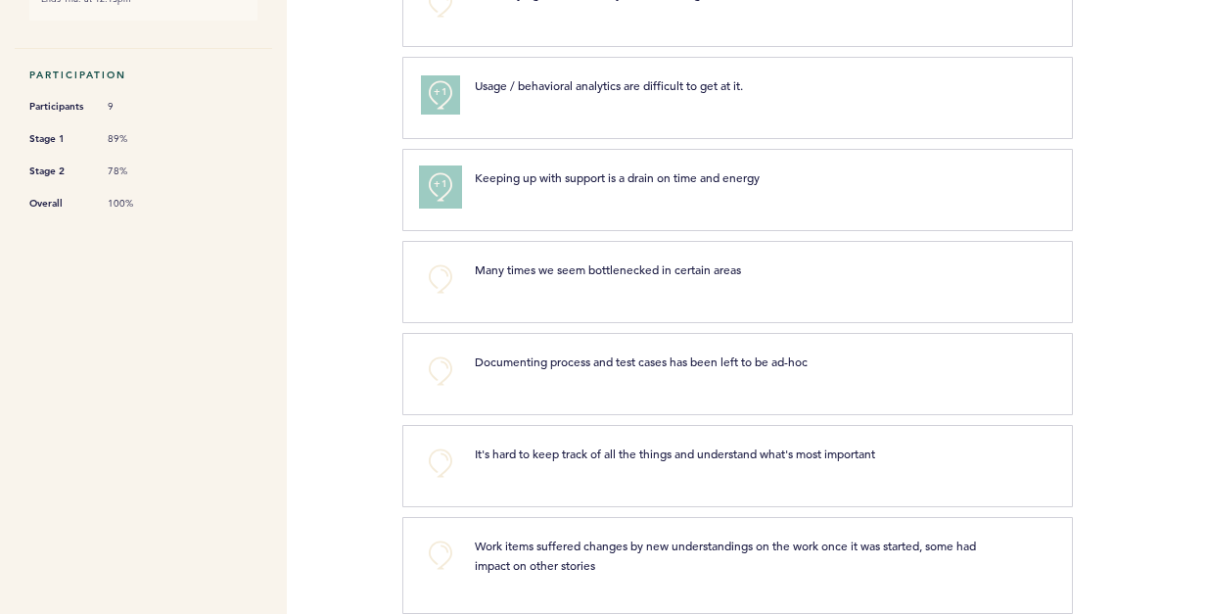
scroll to position [530, 0]
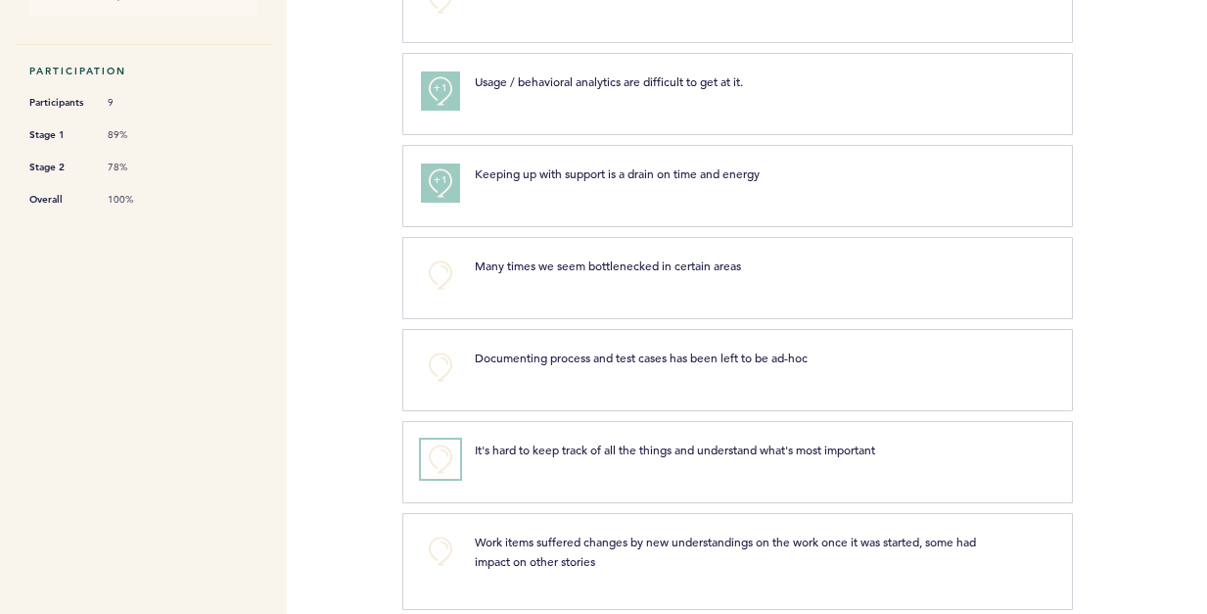
click at [433, 462] on button "+0" at bounding box center [440, 459] width 39 height 39
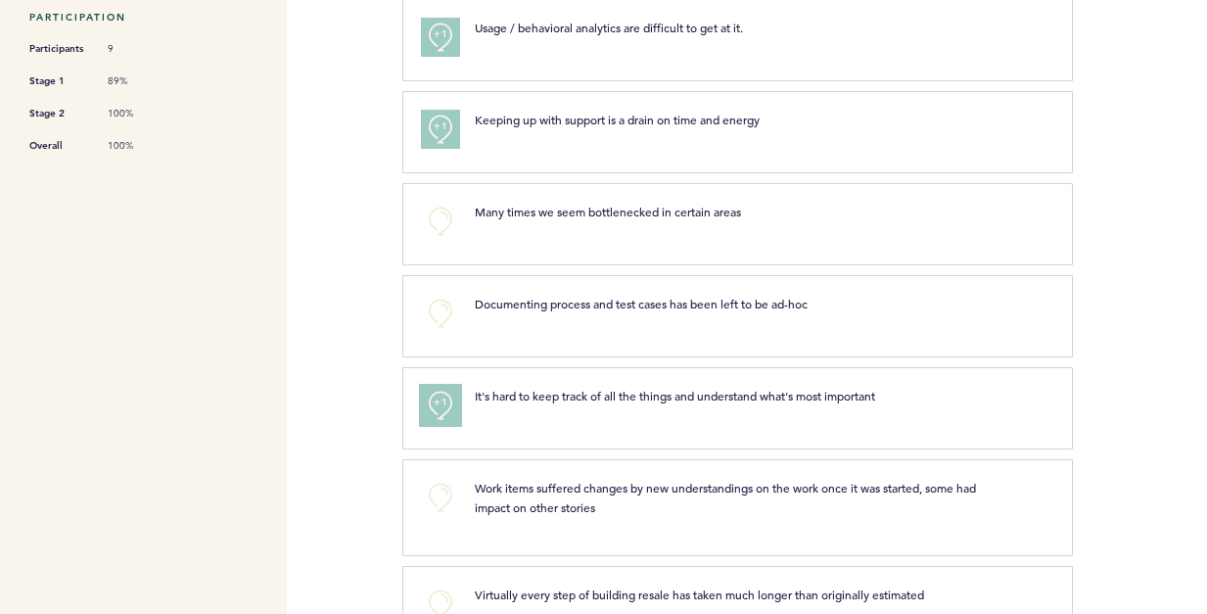
scroll to position [586, 0]
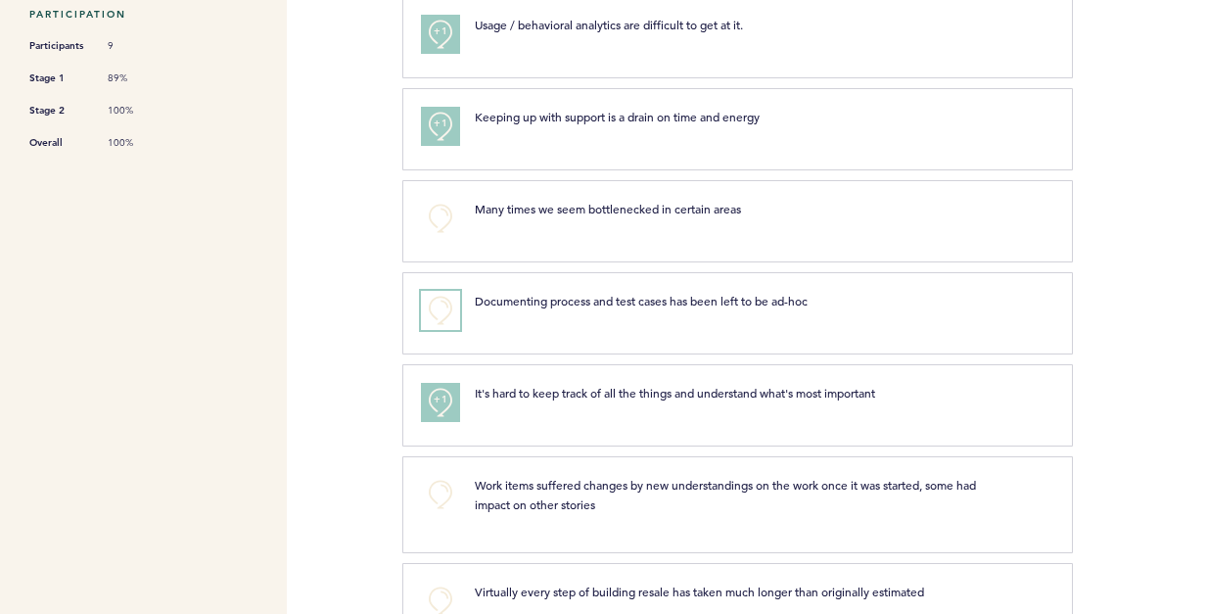
click at [439, 312] on button "+0" at bounding box center [440, 310] width 39 height 39
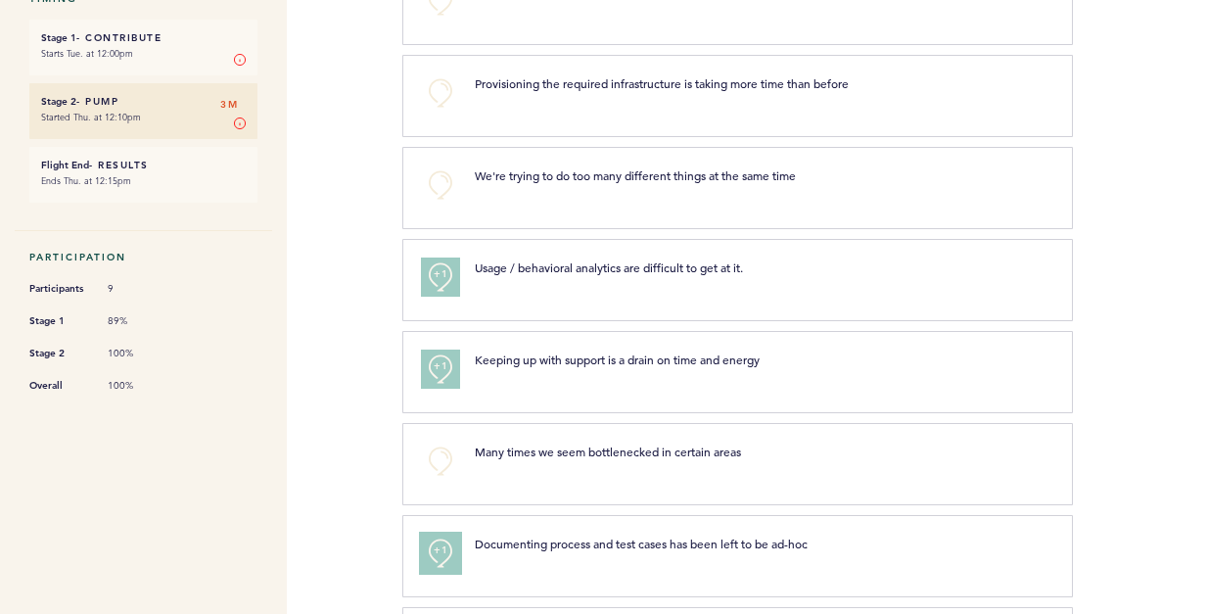
scroll to position [0, 0]
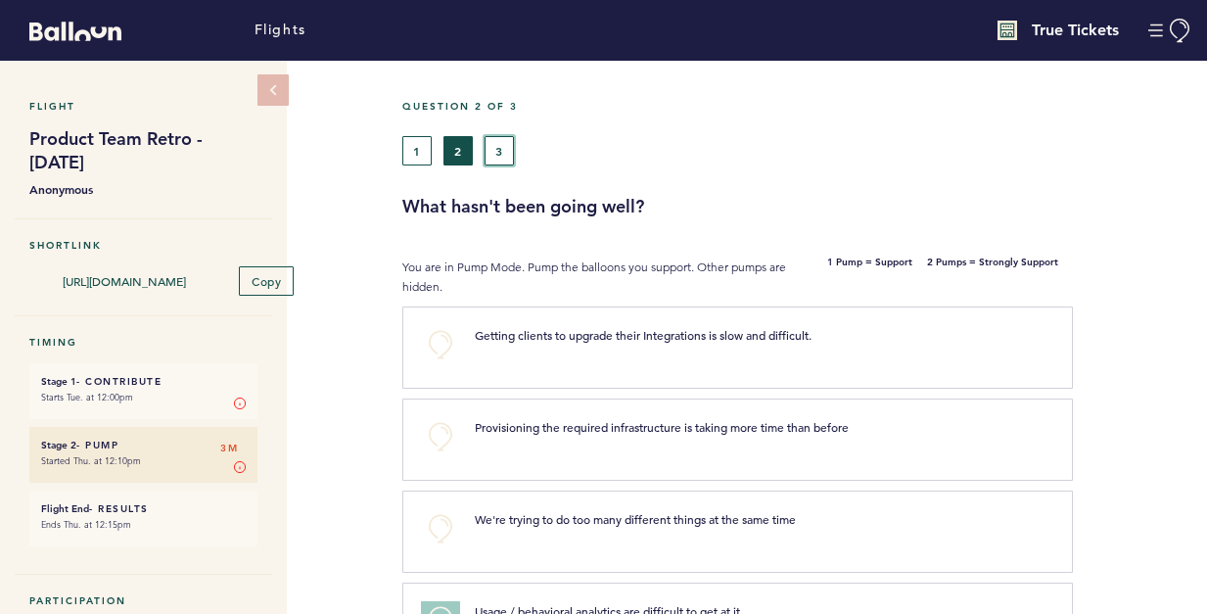
click at [501, 157] on button "3" at bounding box center [499, 150] width 29 height 29
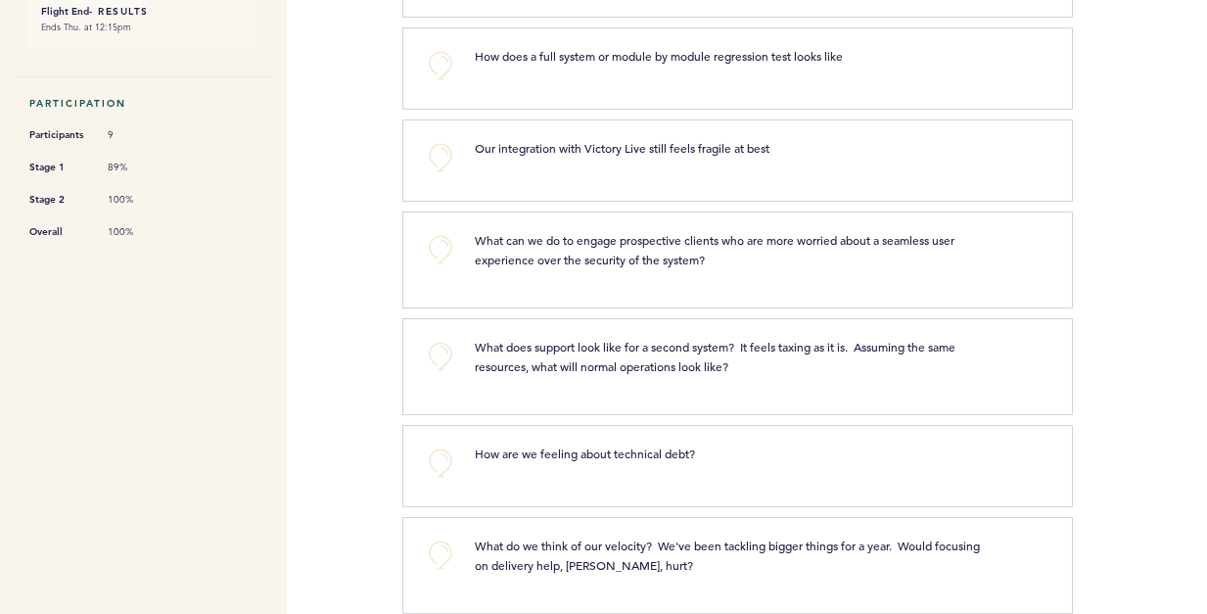
scroll to position [504, 0]
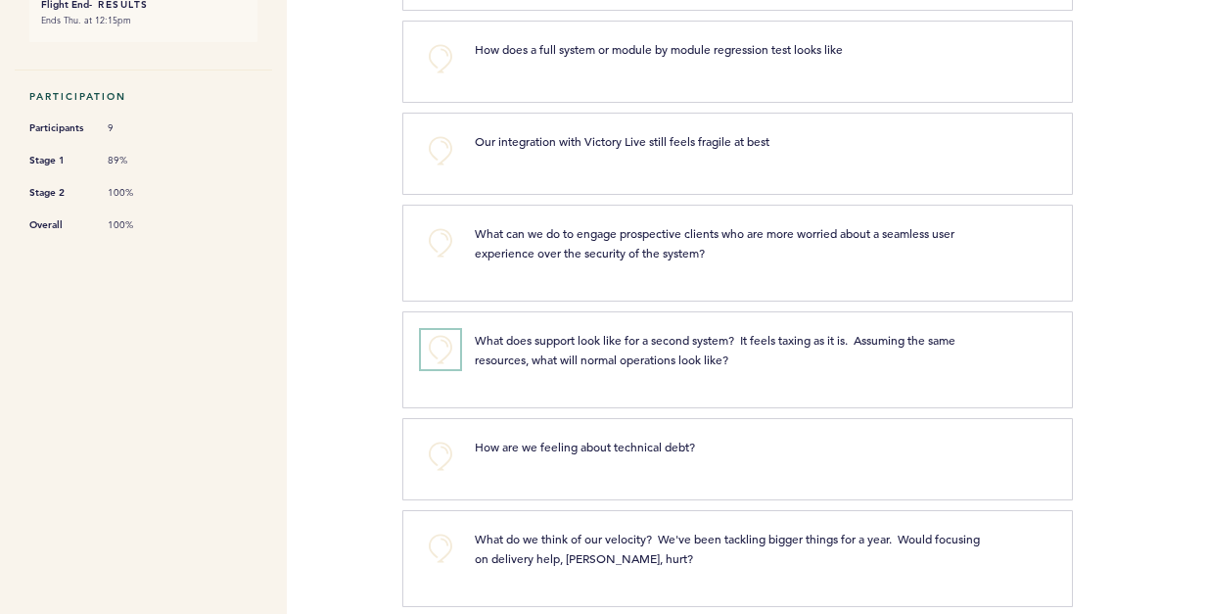
click at [442, 347] on button "+0" at bounding box center [440, 349] width 39 height 39
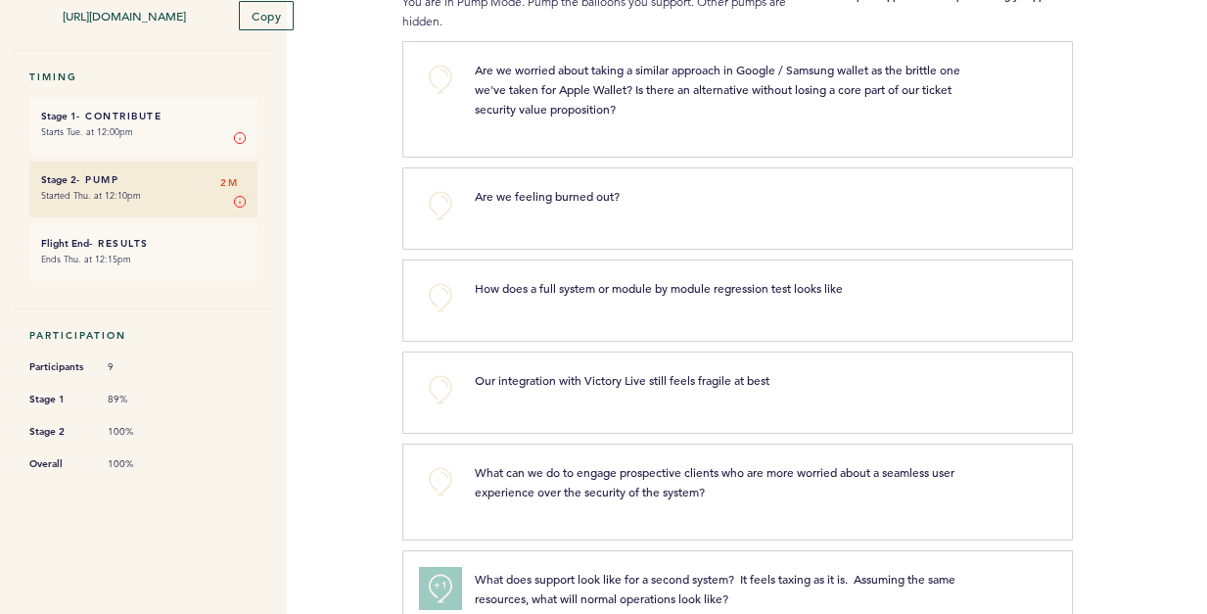
scroll to position [209, 0]
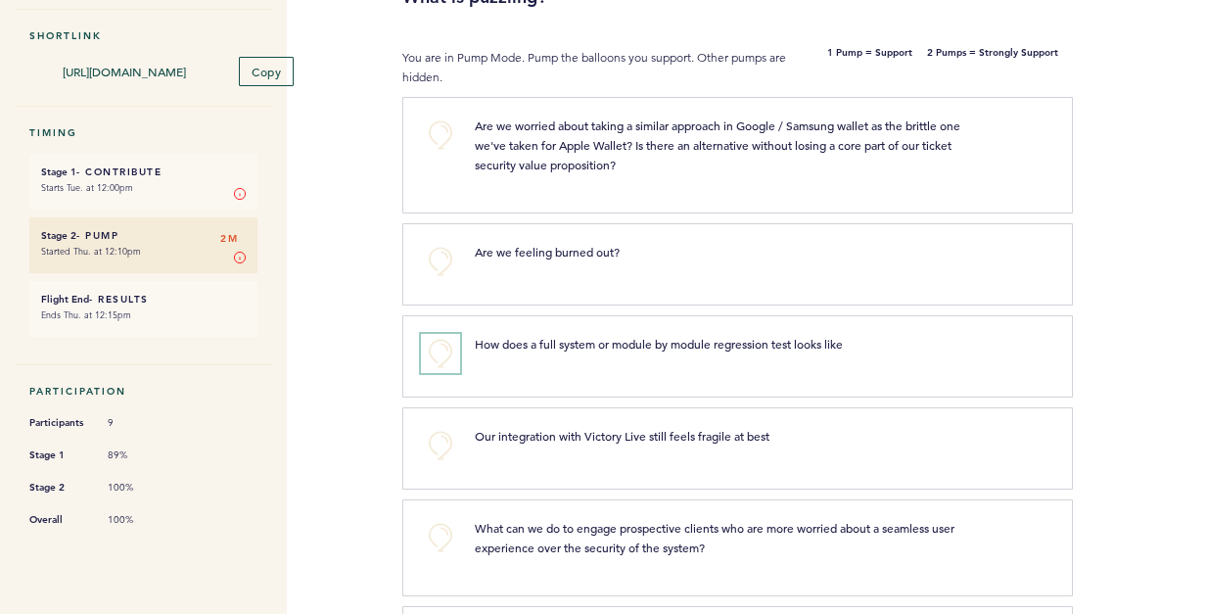
click at [439, 349] on button "+0" at bounding box center [440, 353] width 39 height 39
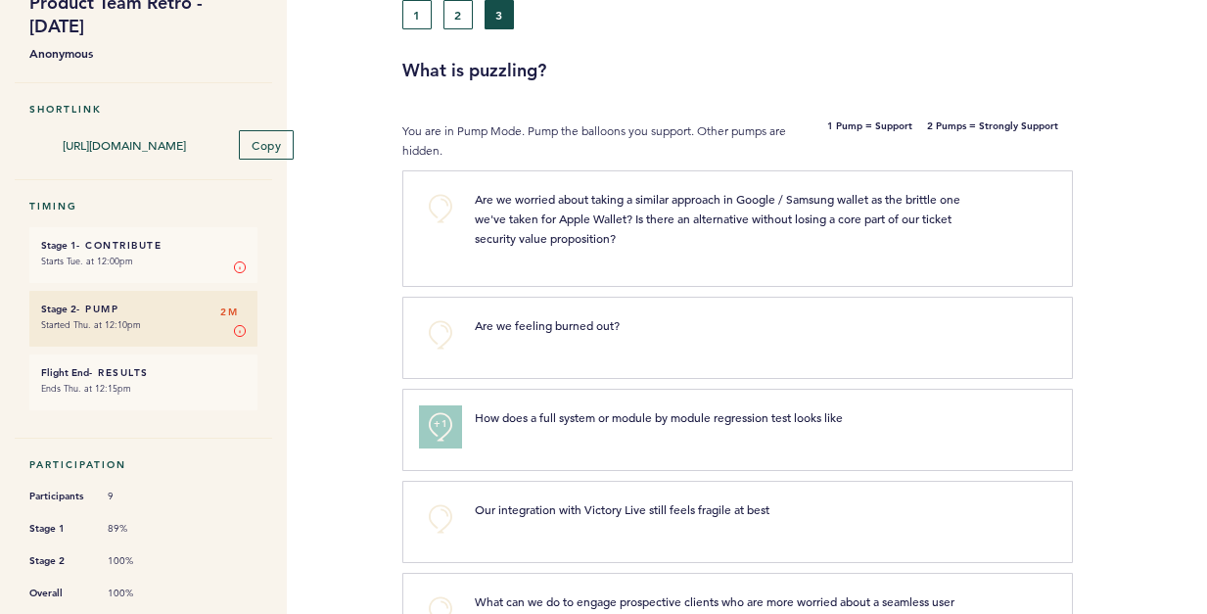
scroll to position [0, 0]
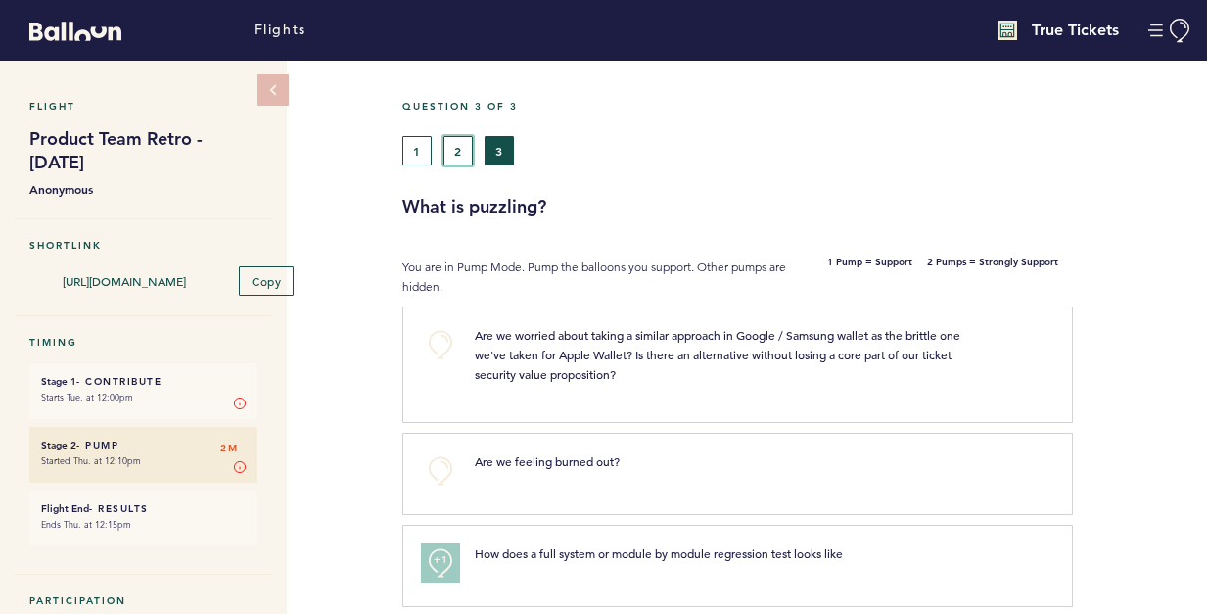
click at [452, 154] on button "2" at bounding box center [457, 150] width 29 height 29
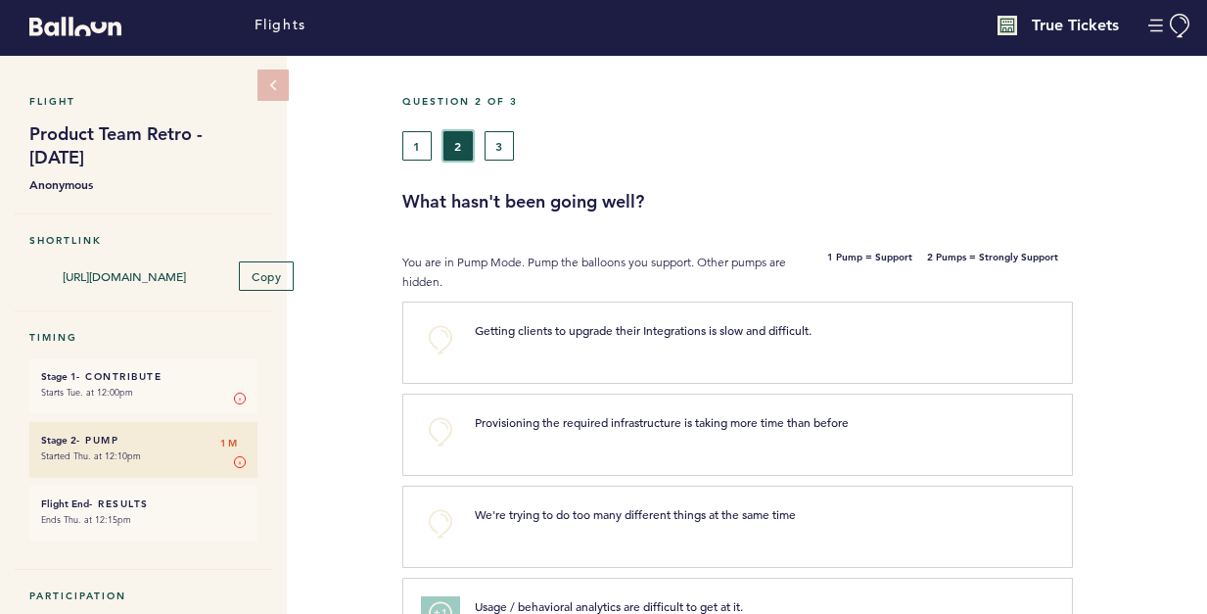
scroll to position [10, 0]
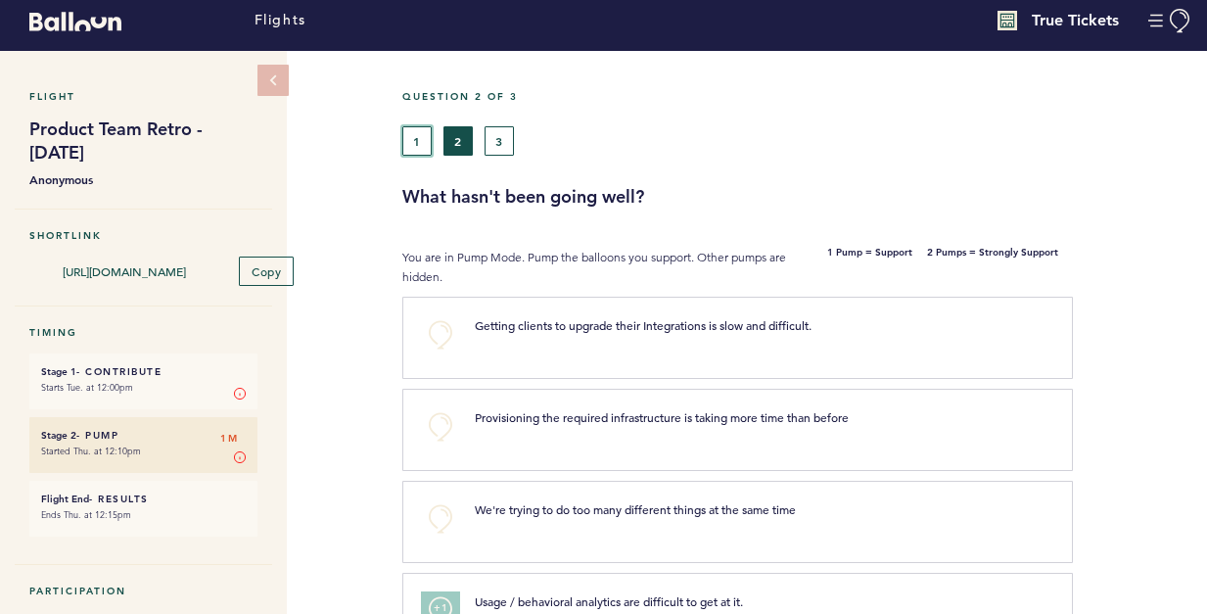
click at [416, 135] on button "1" at bounding box center [416, 140] width 29 height 29
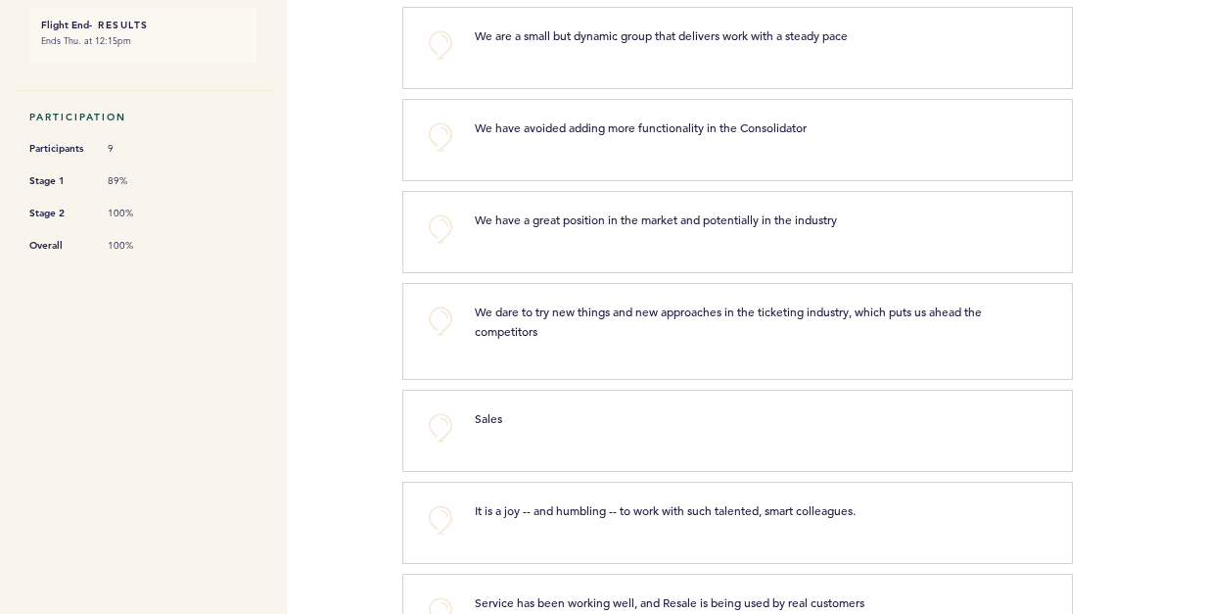
scroll to position [485, 0]
click at [439, 515] on button "+0" at bounding box center [440, 518] width 39 height 39
click at [439, 514] on span "+1" at bounding box center [441, 516] width 14 height 20
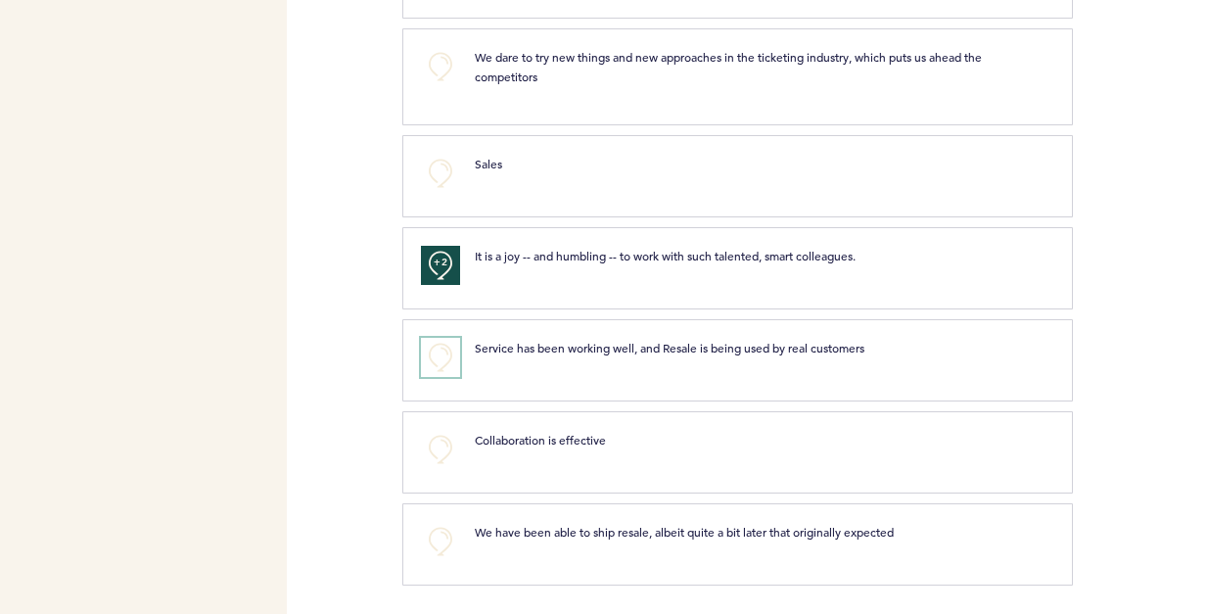
click at [452, 349] on button "+0" at bounding box center [440, 357] width 39 height 39
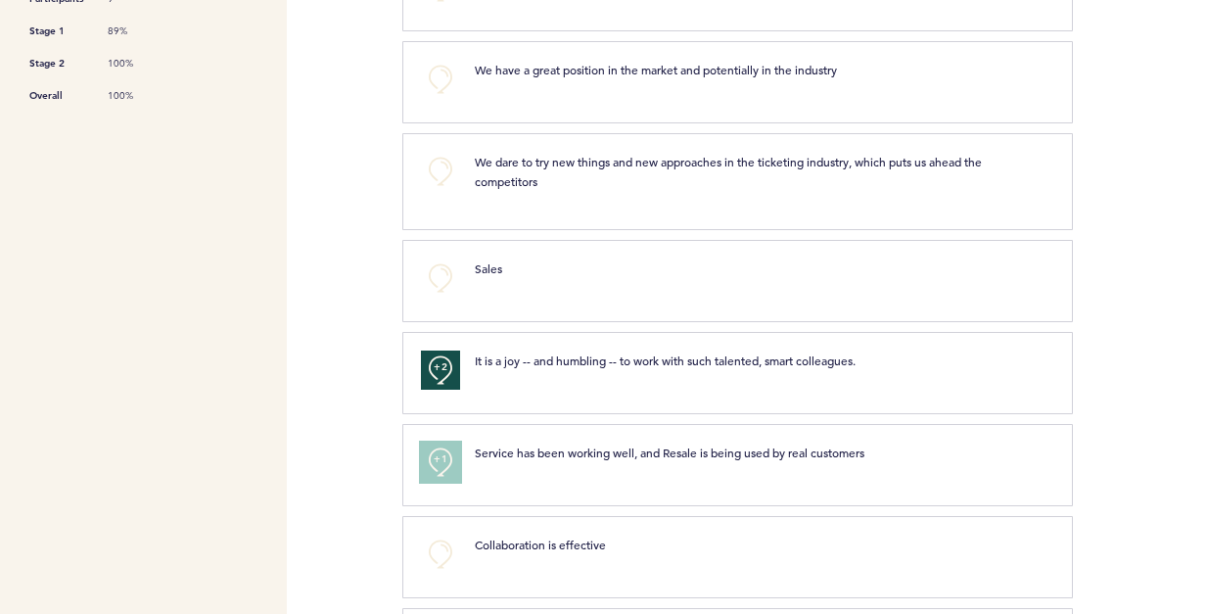
scroll to position [635, 0]
click at [442, 546] on button "+0" at bounding box center [440, 552] width 39 height 39
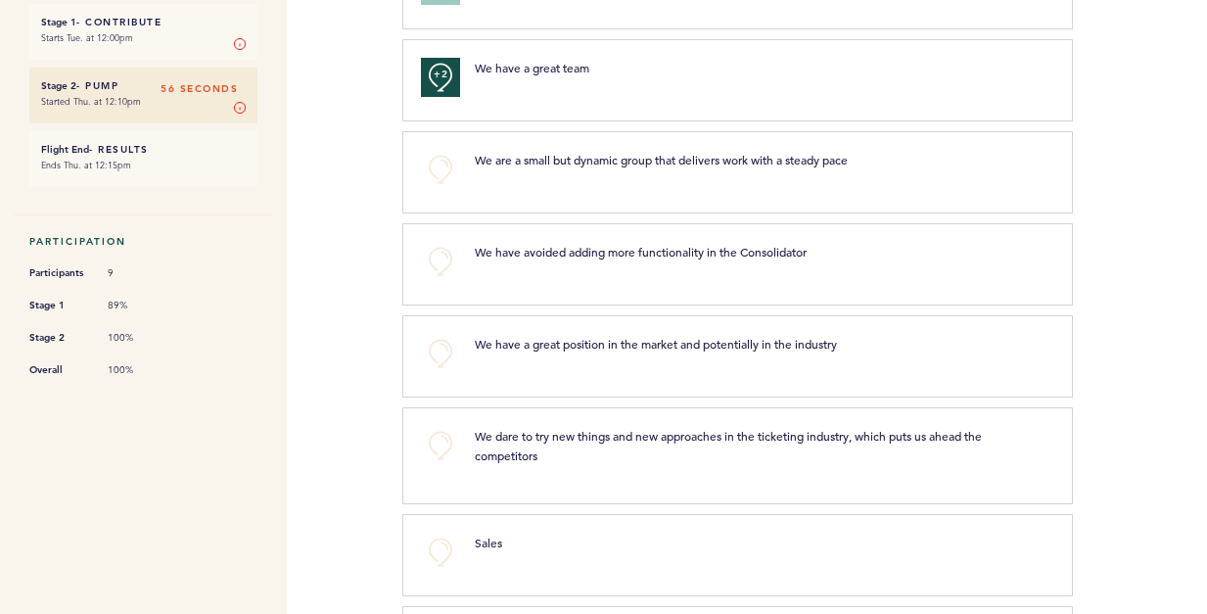
scroll to position [0, 0]
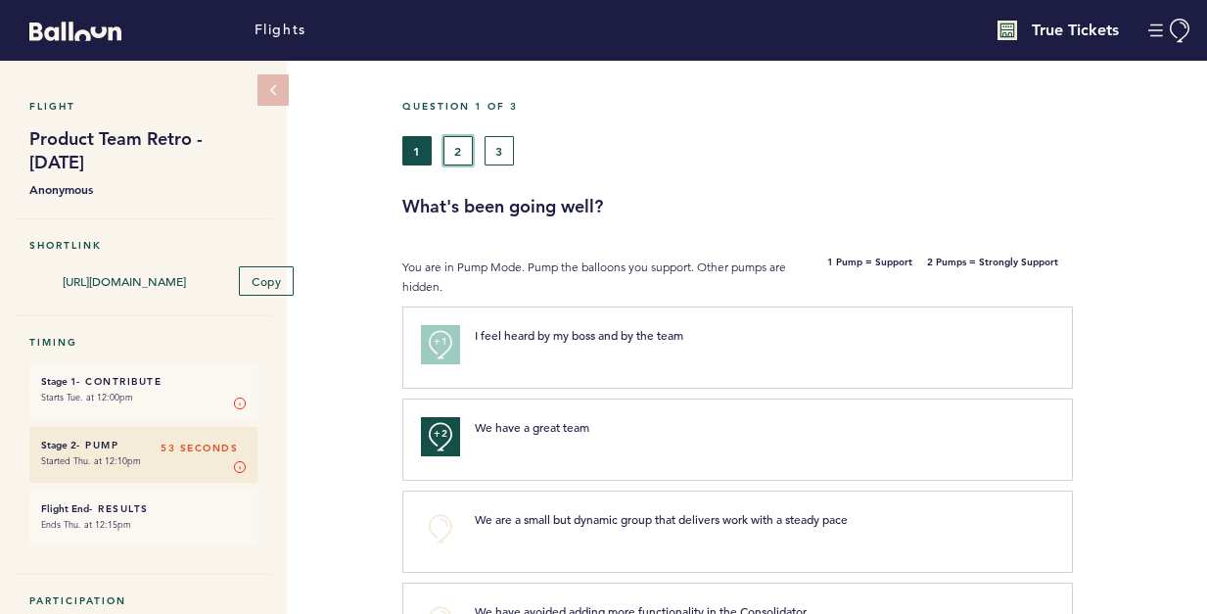
click at [449, 159] on button "2" at bounding box center [457, 150] width 29 height 29
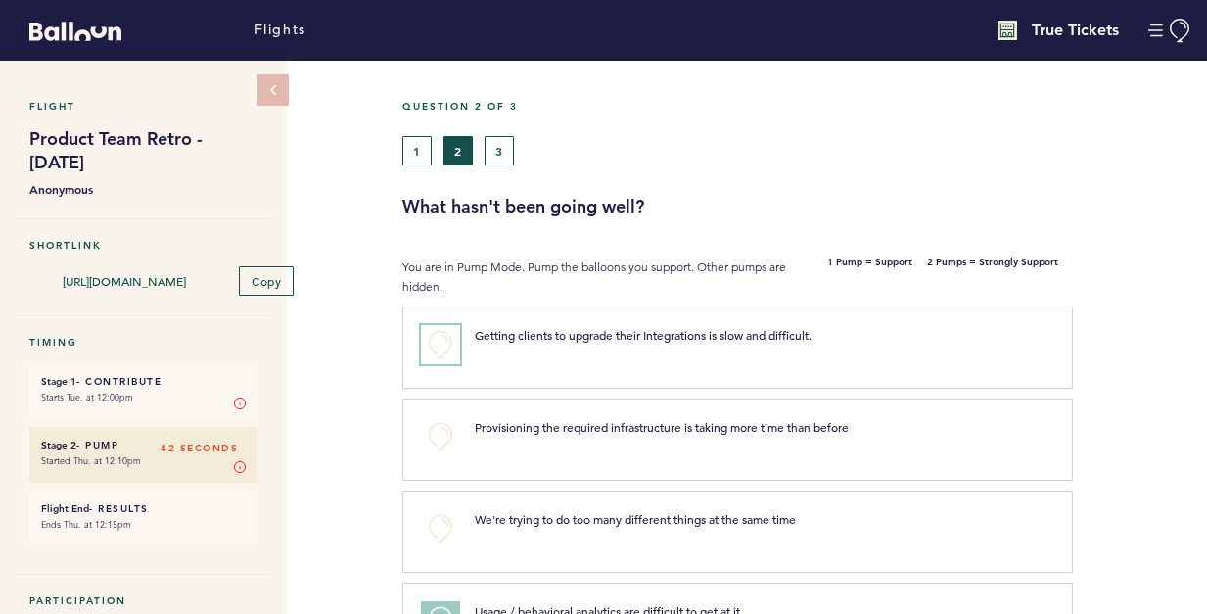
click at [446, 346] on button "+0" at bounding box center [440, 344] width 39 height 39
click at [496, 149] on button "3" at bounding box center [499, 150] width 29 height 29
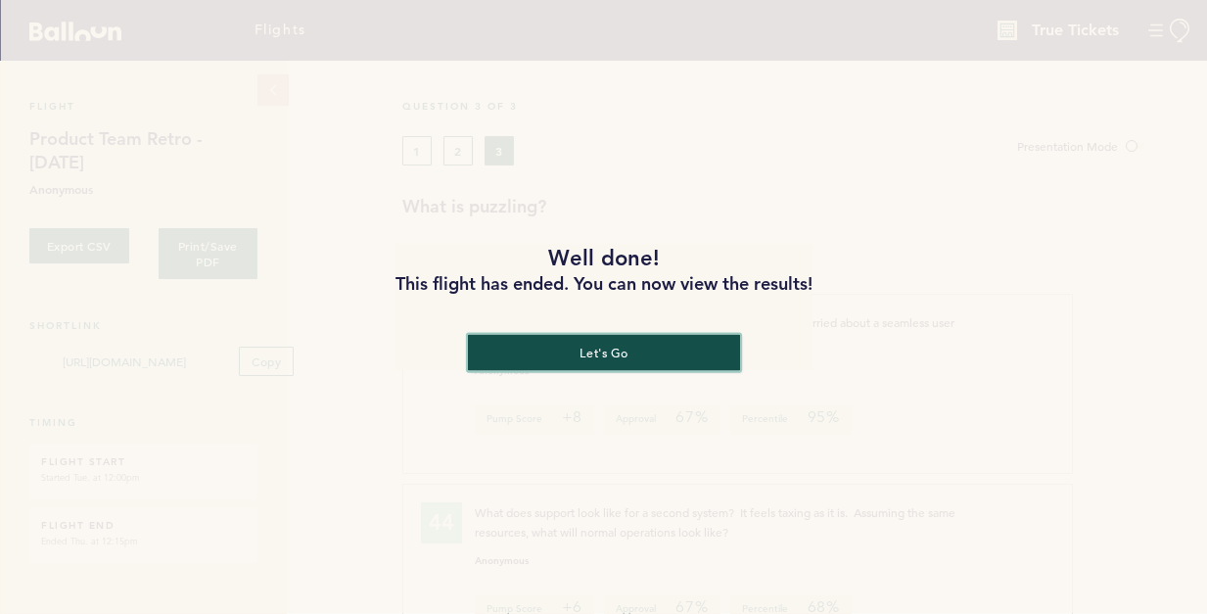
click at [583, 348] on button "let's go" at bounding box center [603, 353] width 272 height 36
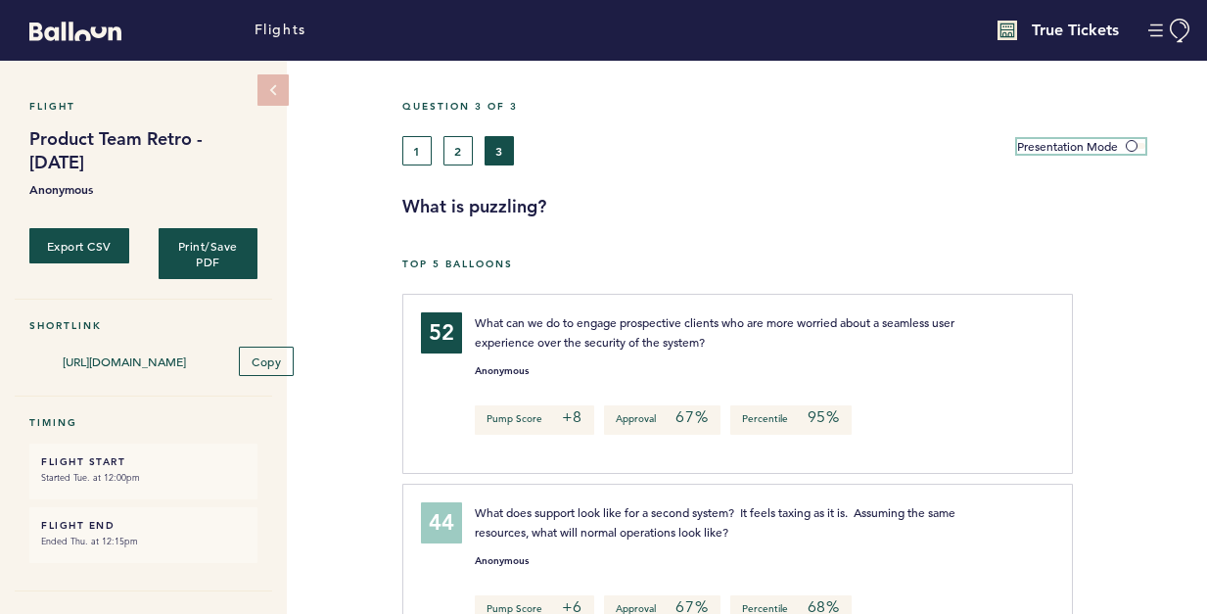
click at [1133, 143] on span at bounding box center [1136, 146] width 20 height 6
click at [0, 0] on input "Presentation Mode" at bounding box center [0, 0] width 0 height 0
click at [1133, 143] on span at bounding box center [1136, 146] width 20 height 6
click at [0, 0] on input "Presentation Mode" at bounding box center [0, 0] width 0 height 0
click at [416, 160] on button "1" at bounding box center [416, 150] width 29 height 29
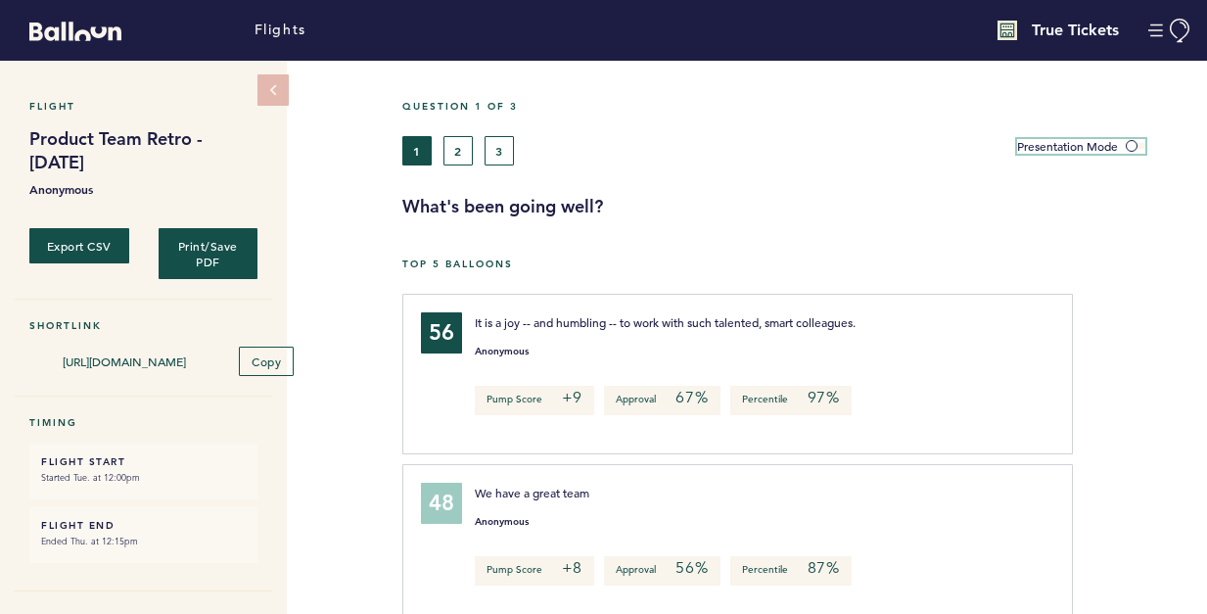
click at [1136, 143] on span at bounding box center [1136, 146] width 20 height 6
click at [0, 0] on input "Presentation Mode" at bounding box center [0, 0] width 0 height 0
click at [470, 154] on button "2" at bounding box center [457, 150] width 29 height 29
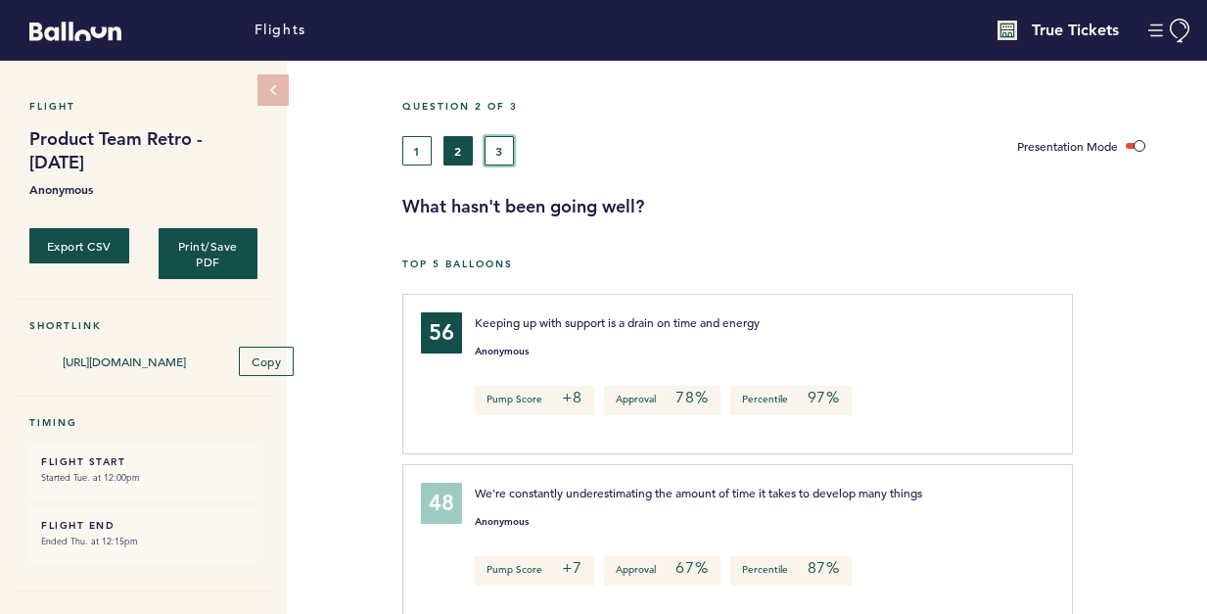
click at [504, 152] on button "3" at bounding box center [499, 150] width 29 height 29
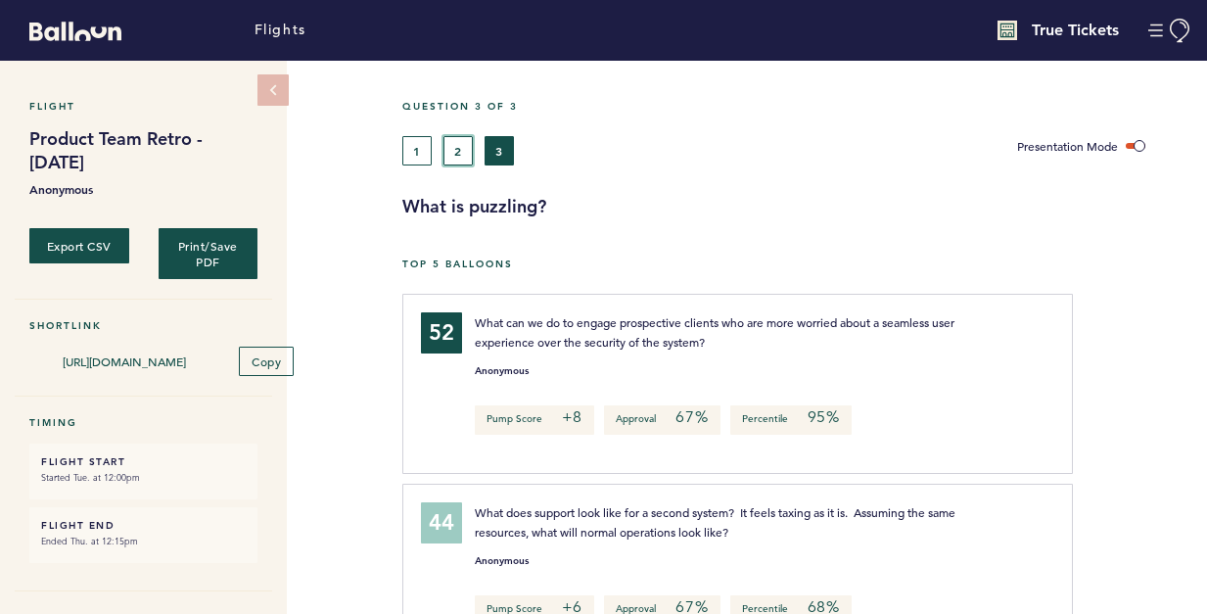
click at [463, 151] on button "2" at bounding box center [457, 150] width 29 height 29
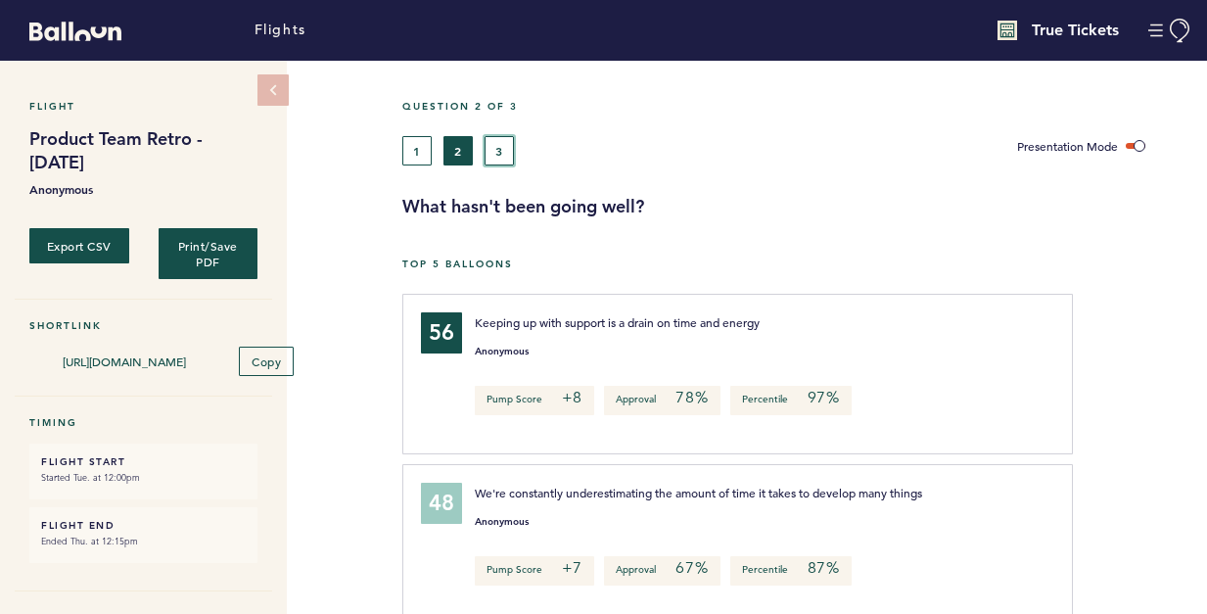
click at [498, 160] on button "3" at bounding box center [499, 150] width 29 height 29
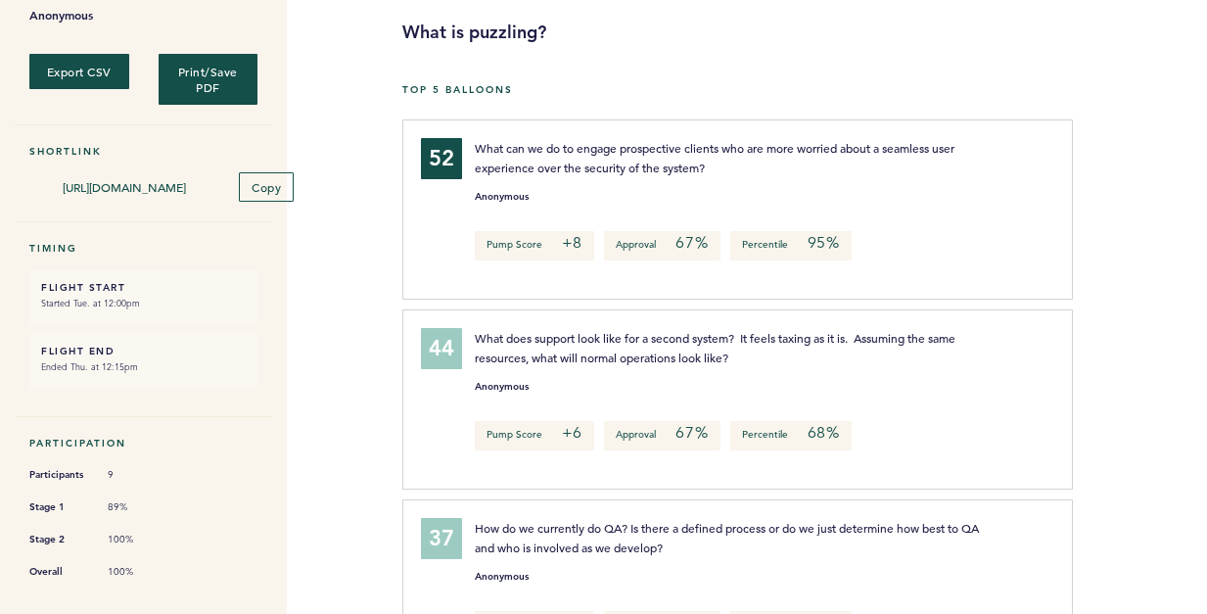
scroll to position [186, 0]
